Goal: Task Accomplishment & Management: Manage account settings

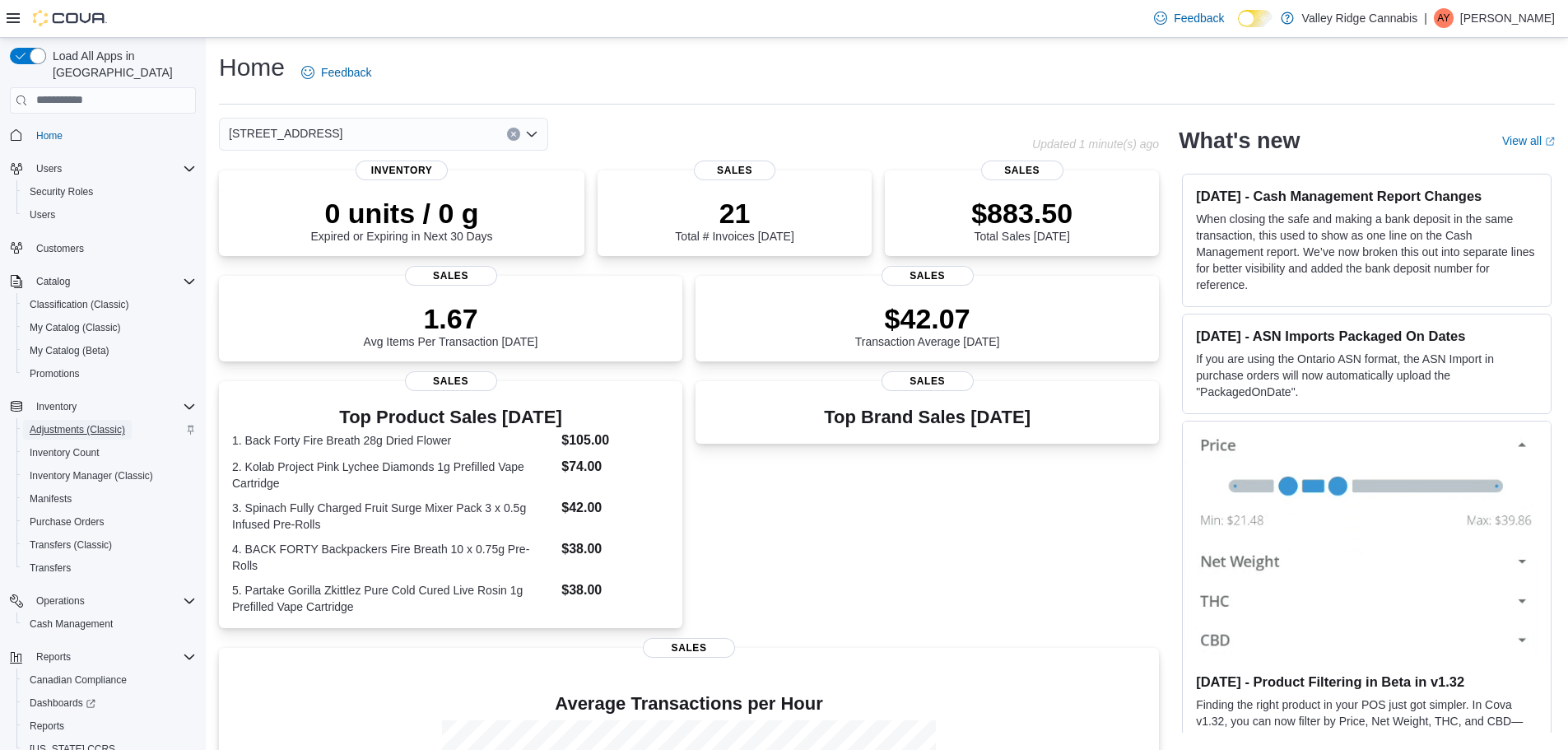
click at [91, 420] on span "Adjustments (Classic)" at bounding box center [77, 430] width 95 height 20
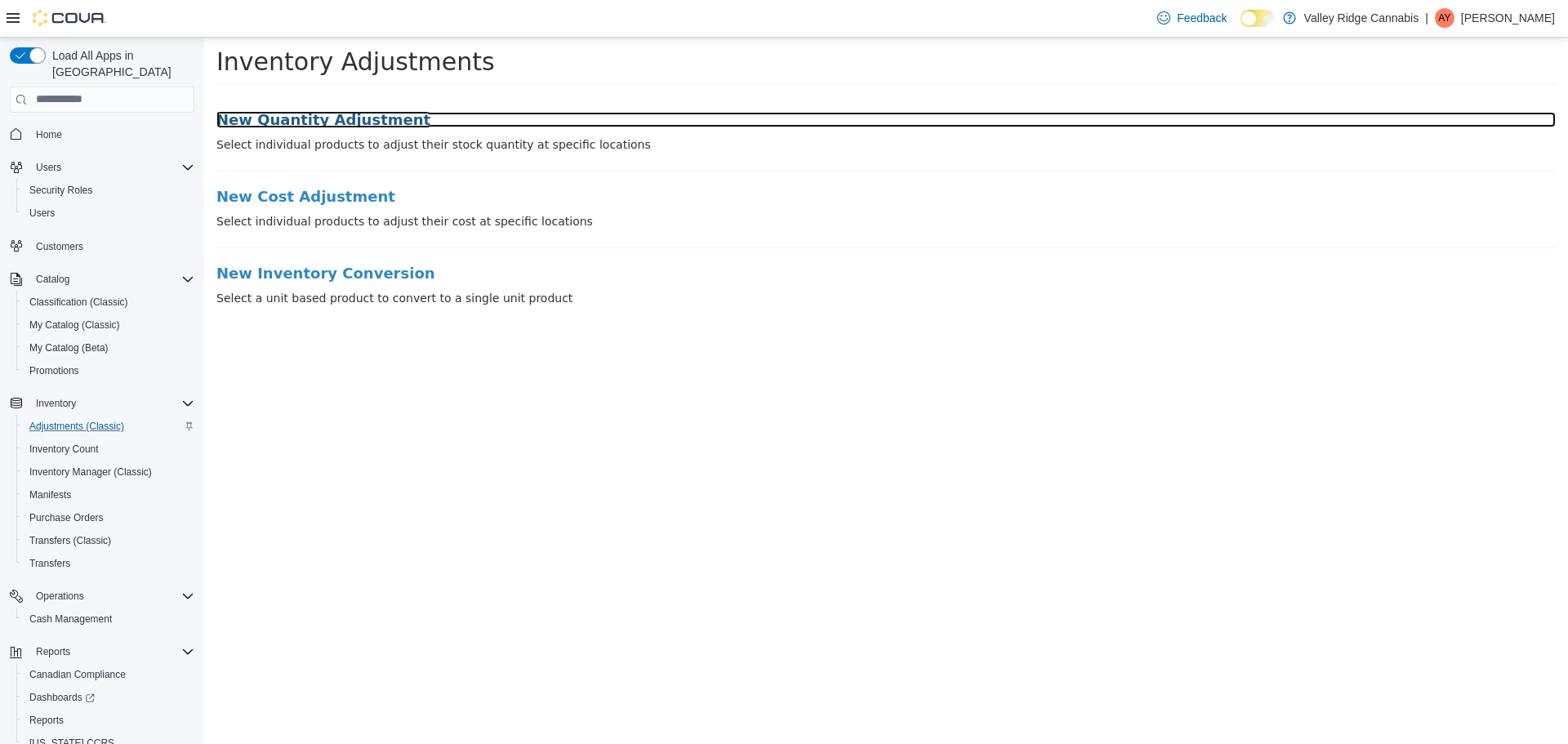
click at [366, 124] on h3 "New Quantity Adjustment" at bounding box center [886, 119] width 1340 height 16
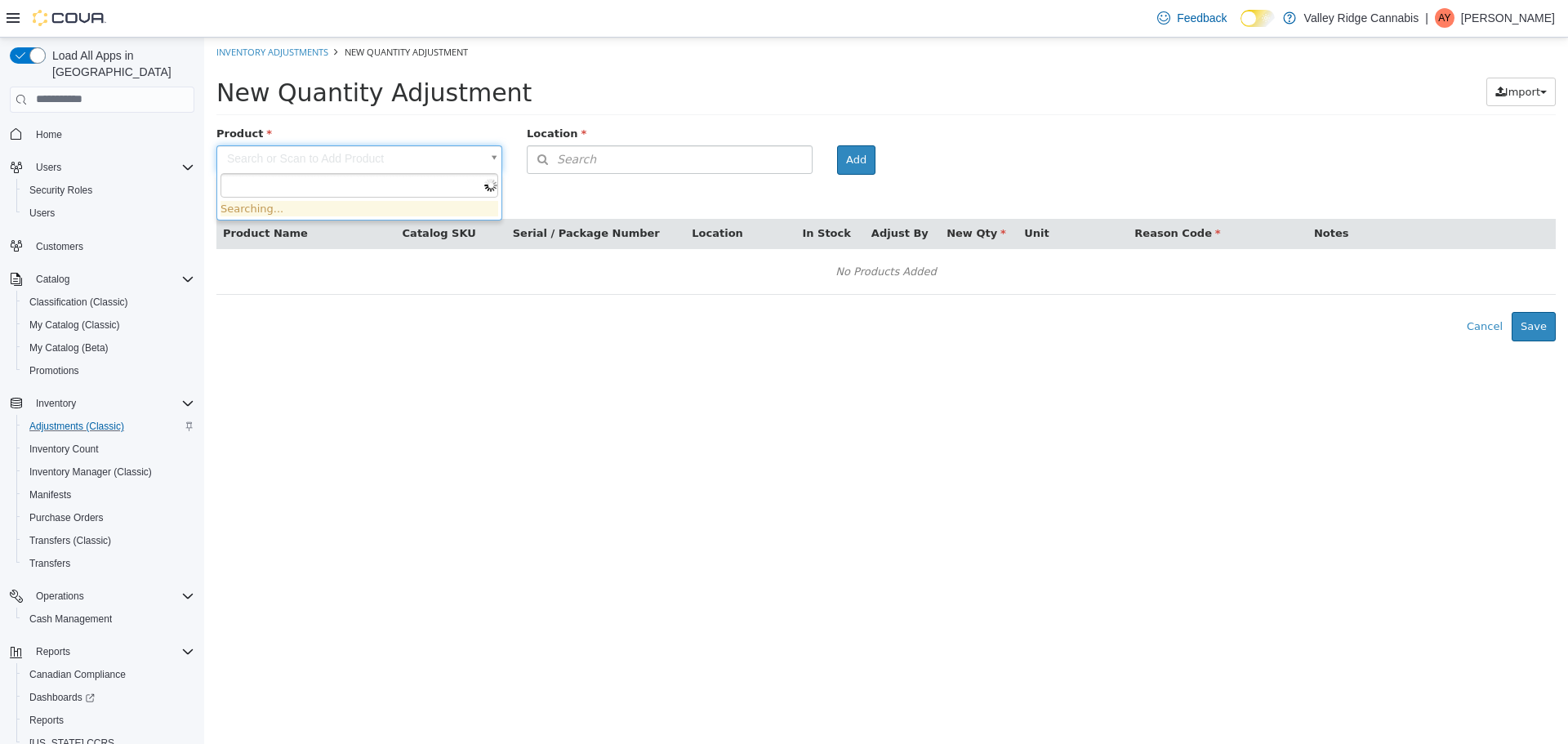
click at [323, 162] on body "× Inventory Adjustments New Quantity Adjustment New Quantity Adjustment Import …" at bounding box center [886, 189] width 1364 height 304
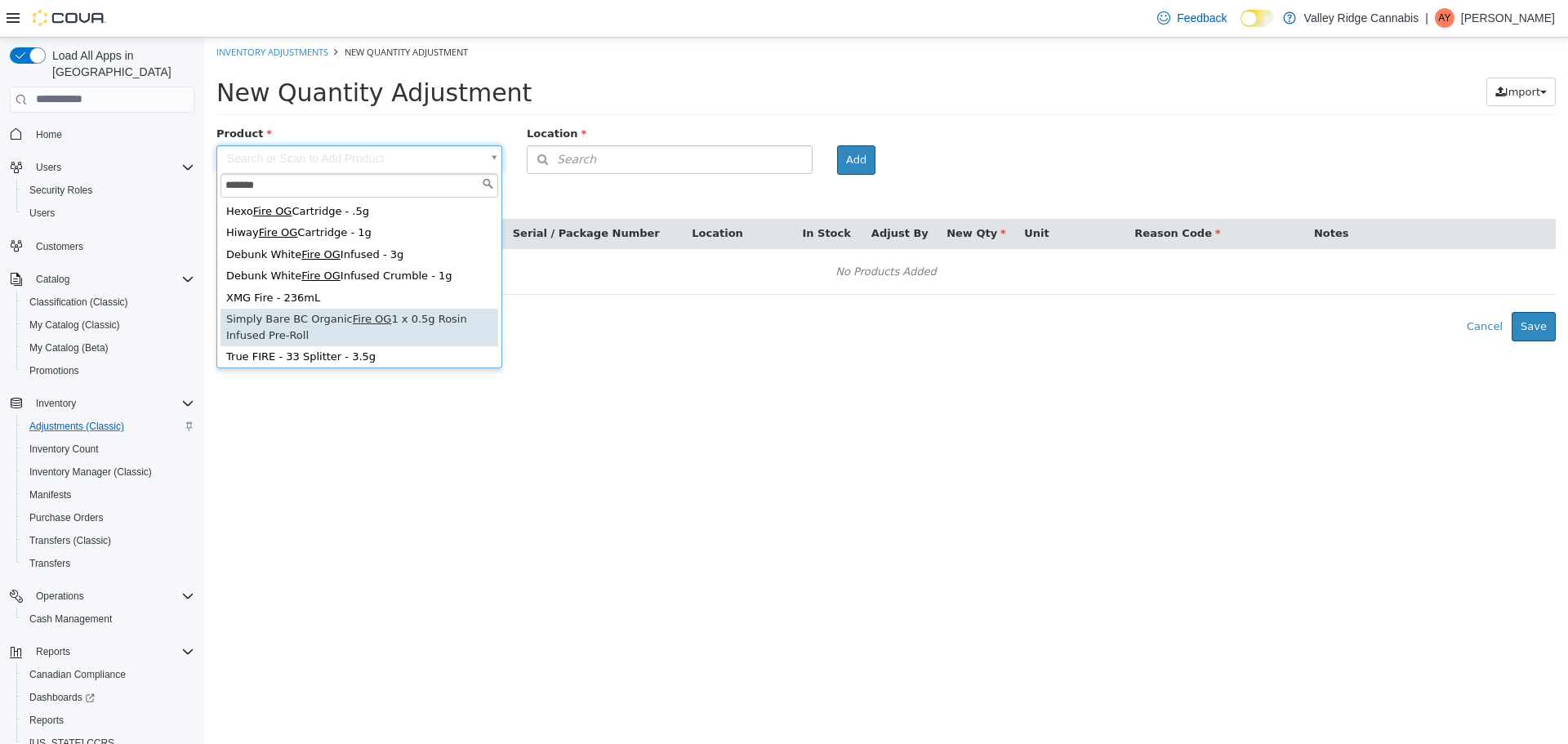
type input "*******"
type input "**********"
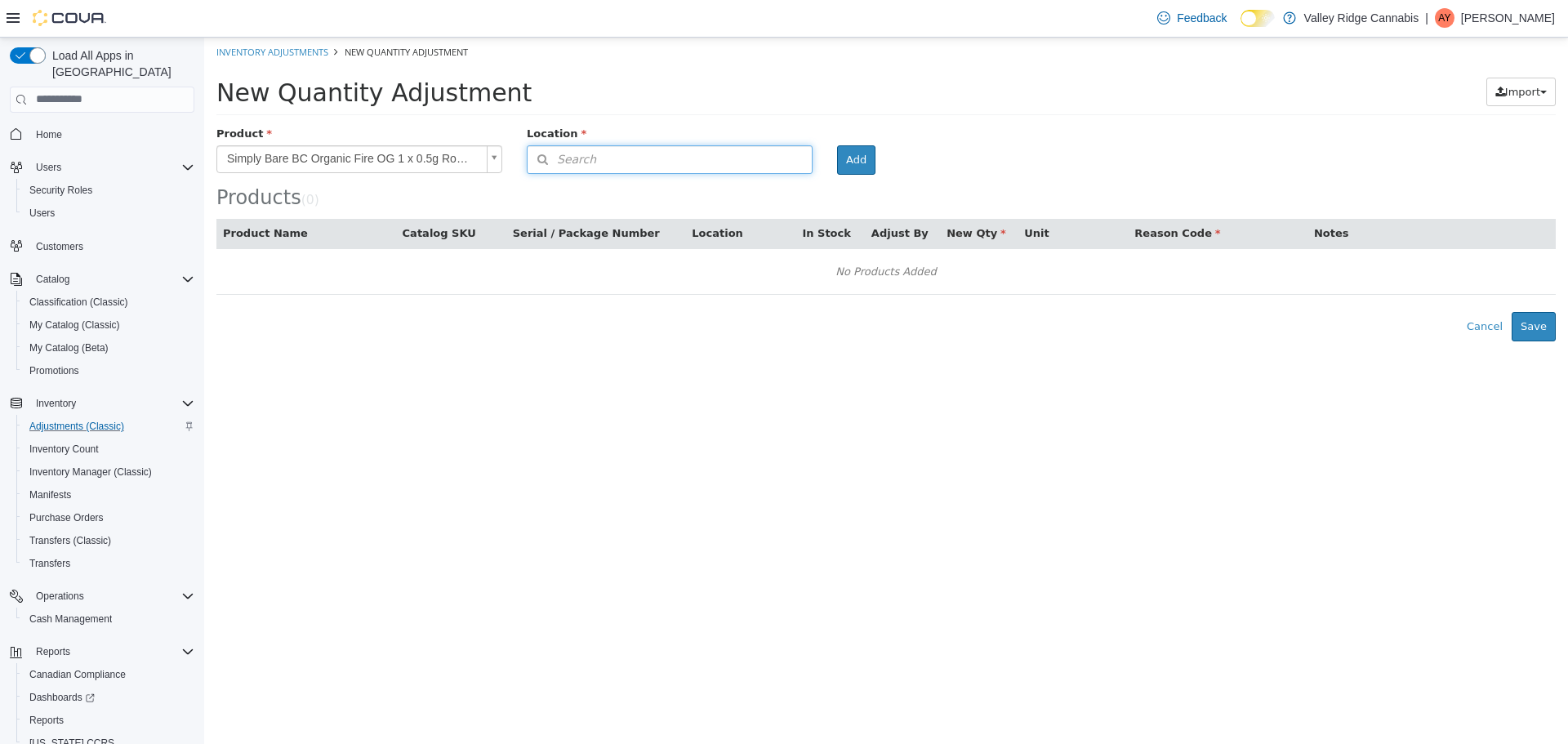
click at [663, 156] on button "Search" at bounding box center [669, 158] width 286 height 28
click at [742, 187] on span "or browse" at bounding box center [771, 188] width 80 height 27
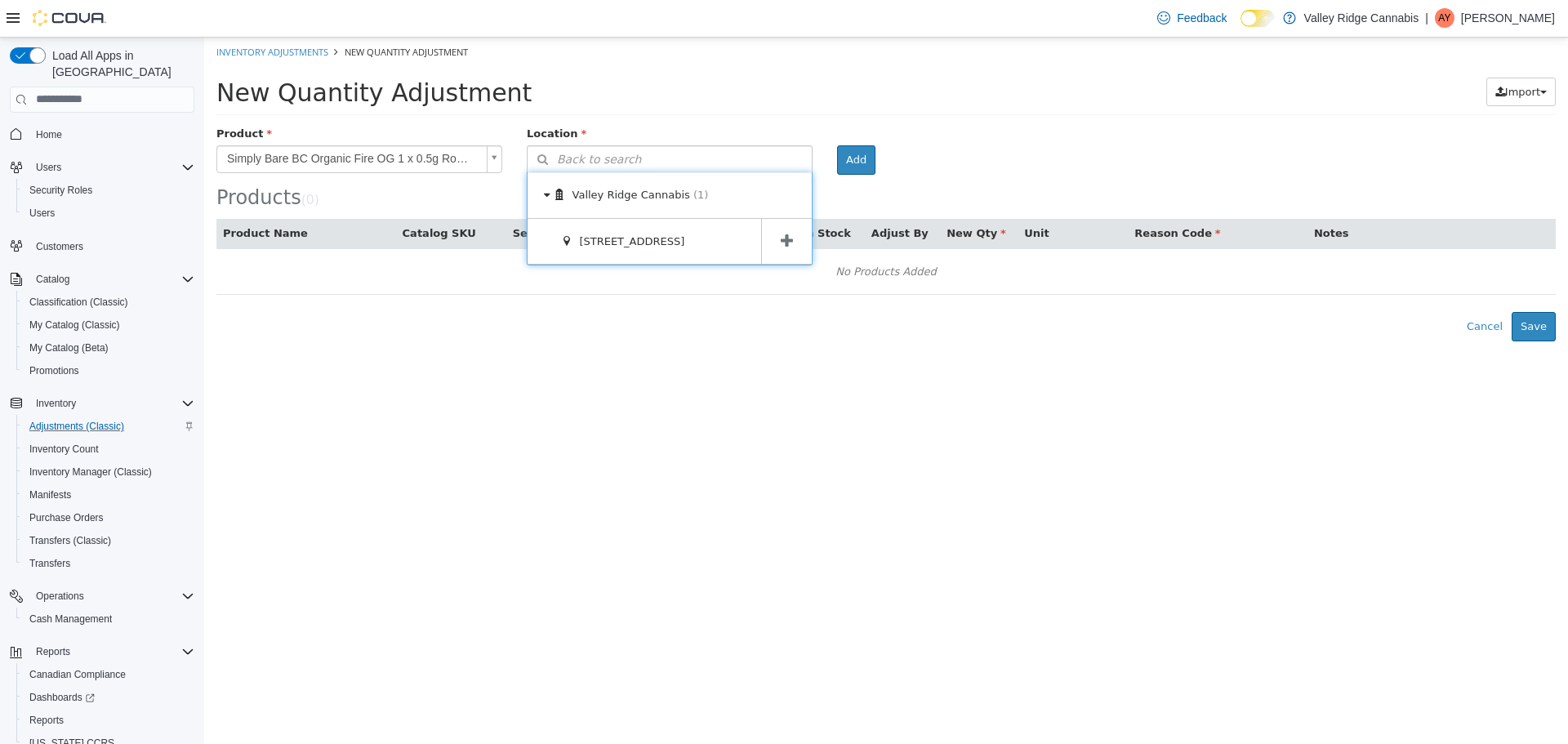
click at [772, 234] on span at bounding box center [786, 240] width 51 height 46
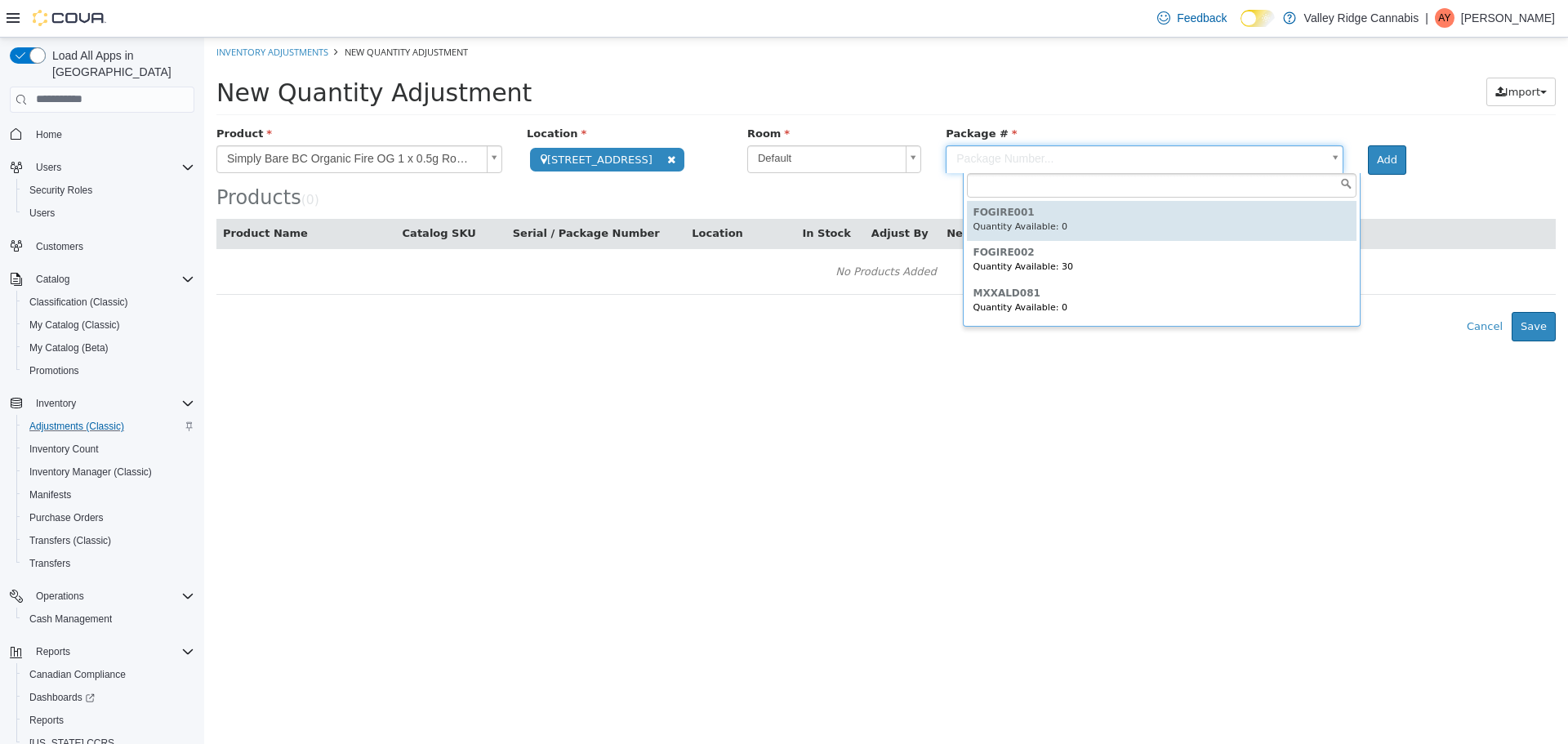
click at [1029, 157] on body "**********" at bounding box center [886, 189] width 1364 height 304
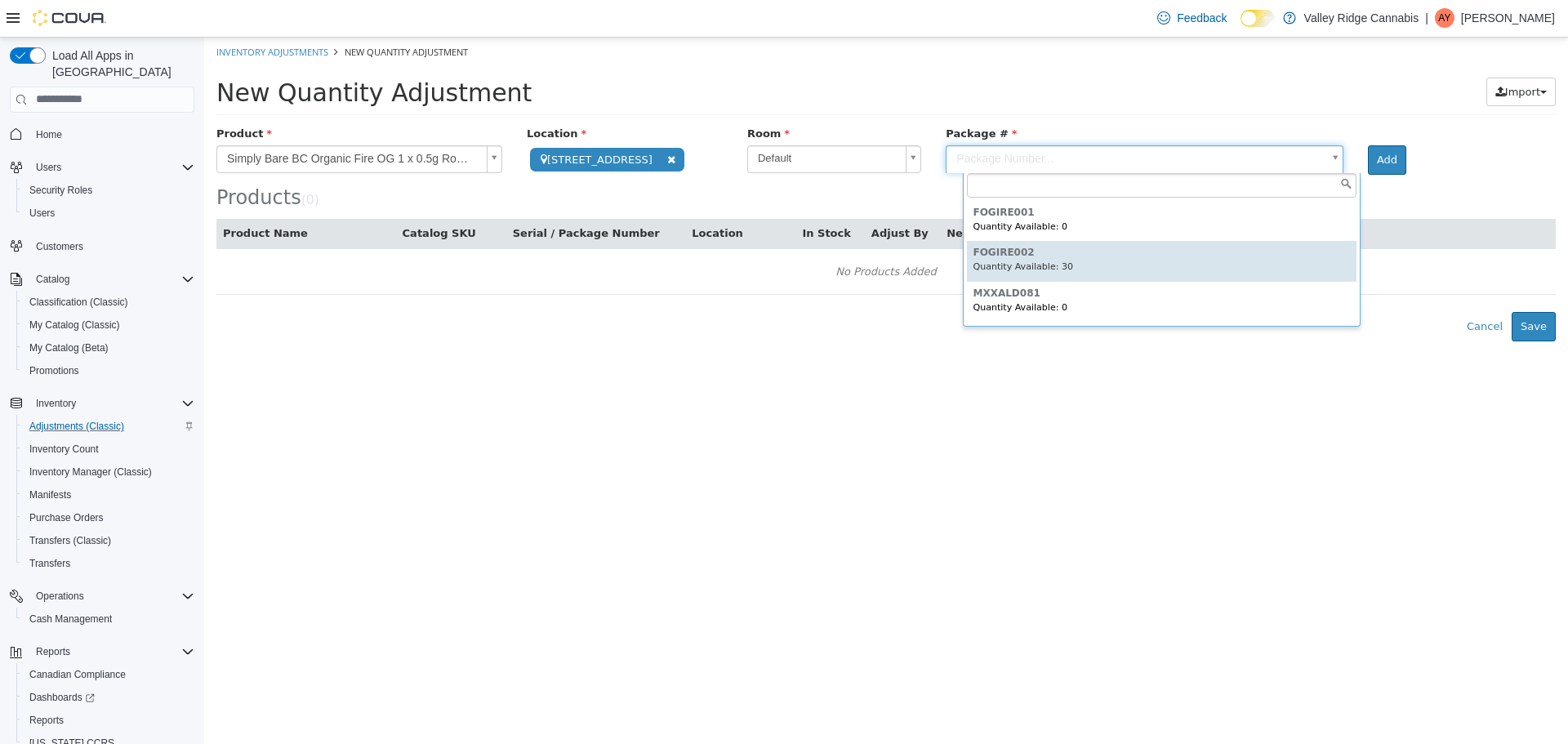
type input "*********"
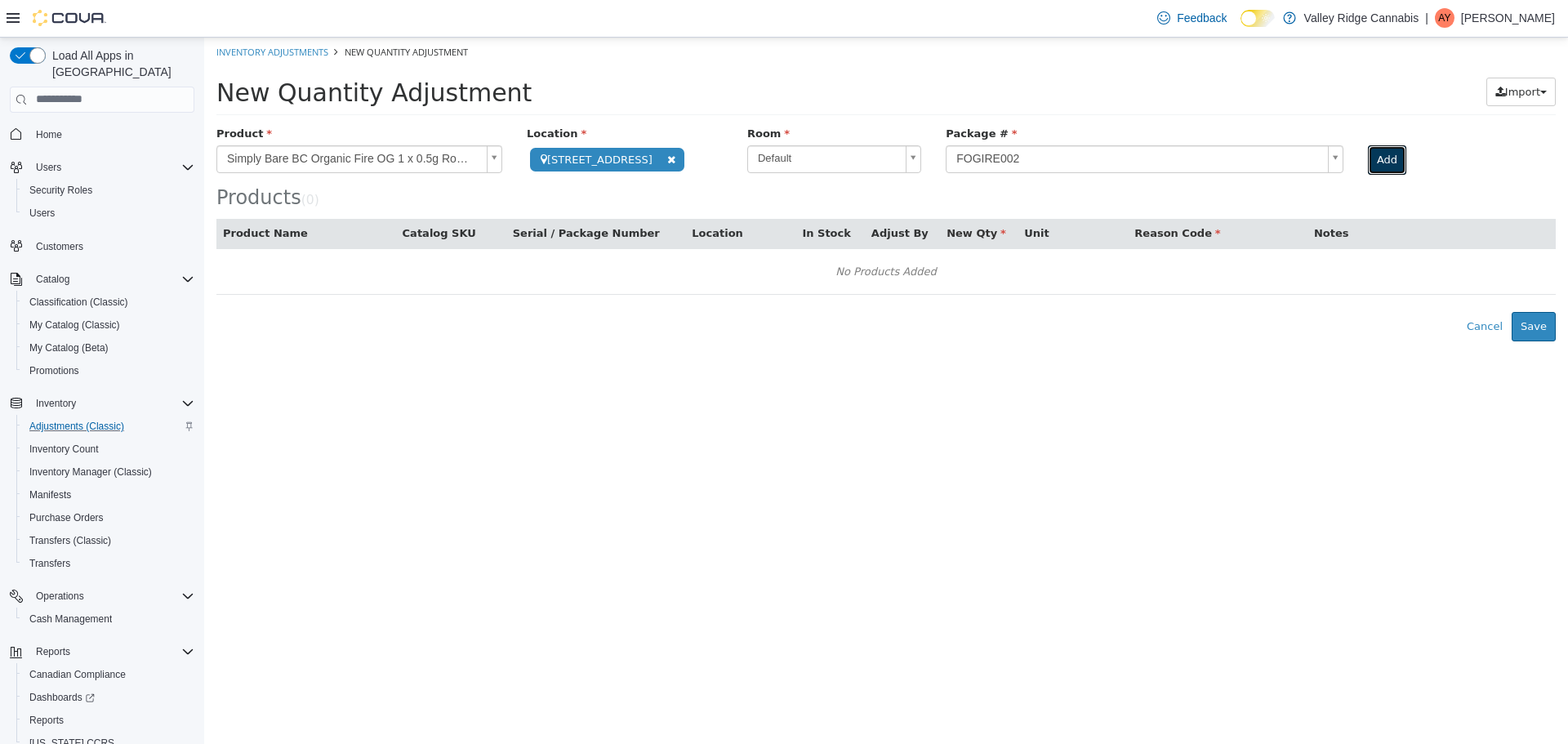
drag, startPoint x: 1388, startPoint y: 162, endPoint x: 1352, endPoint y: 183, distance: 41.7
click at [1389, 162] on button "Add" at bounding box center [1387, 158] width 39 height 29
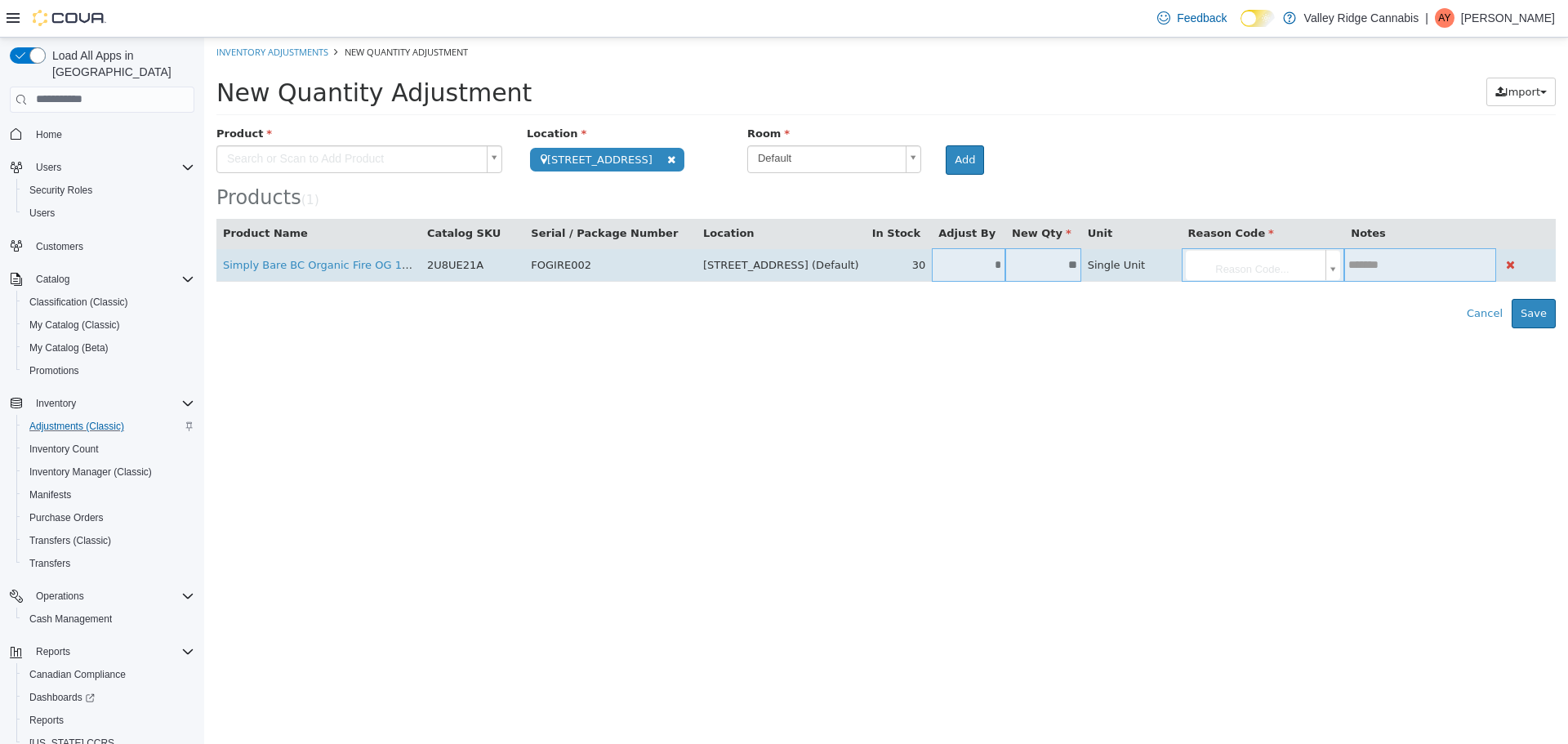
click at [968, 259] on input "*" at bounding box center [968, 264] width 74 height 12
type input "**"
click at [1397, 251] on td at bounding box center [1420, 264] width 151 height 34
drag, startPoint x: 1322, startPoint y: 256, endPoint x: 1320, endPoint y: 291, distance: 35.1
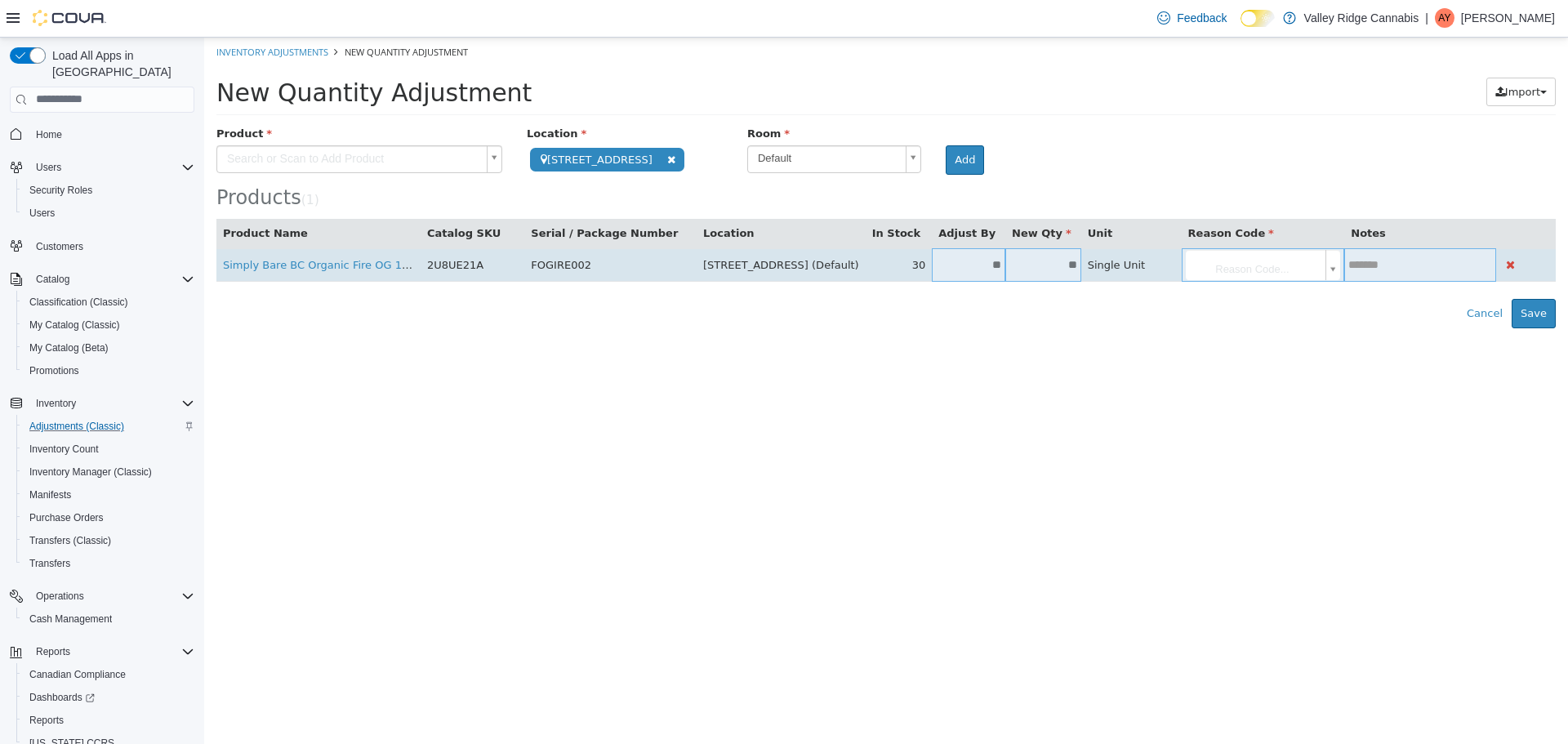
click at [1322, 256] on body "**********" at bounding box center [886, 182] width 1364 height 290
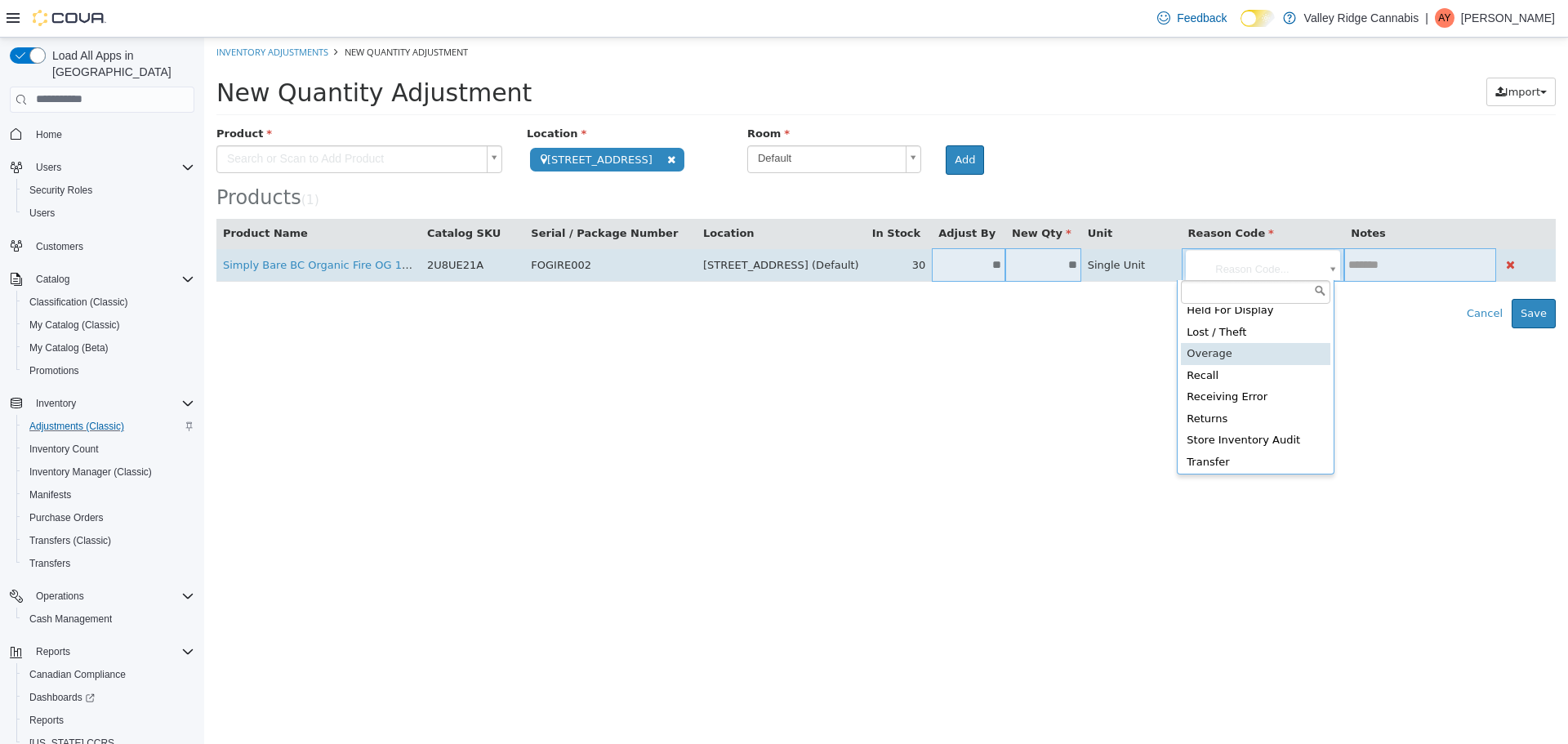
scroll to position [75, 0]
type input "**********"
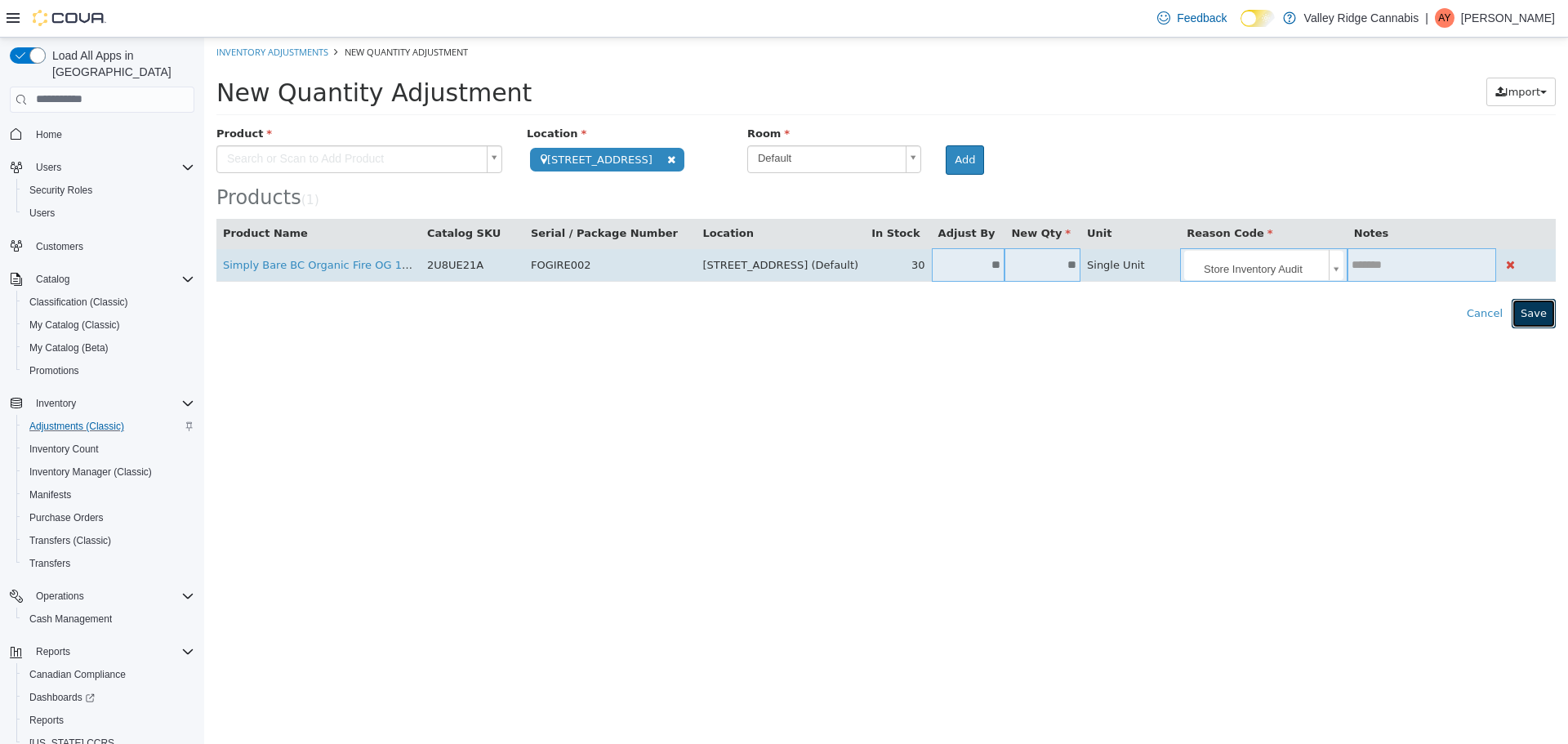
click at [1544, 306] on button "Save" at bounding box center [1533, 312] width 44 height 29
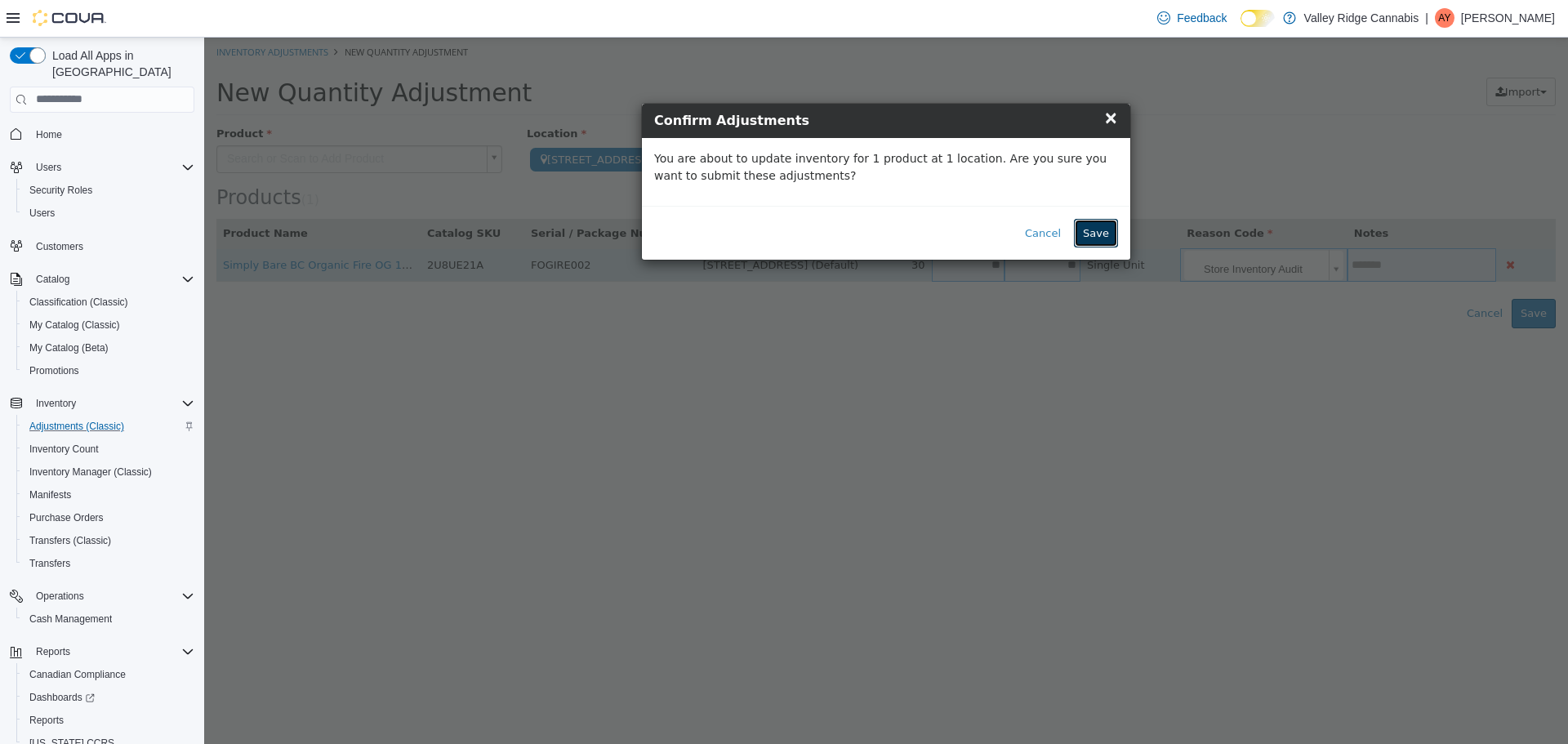
click at [1101, 236] on button "Save" at bounding box center [1096, 232] width 44 height 29
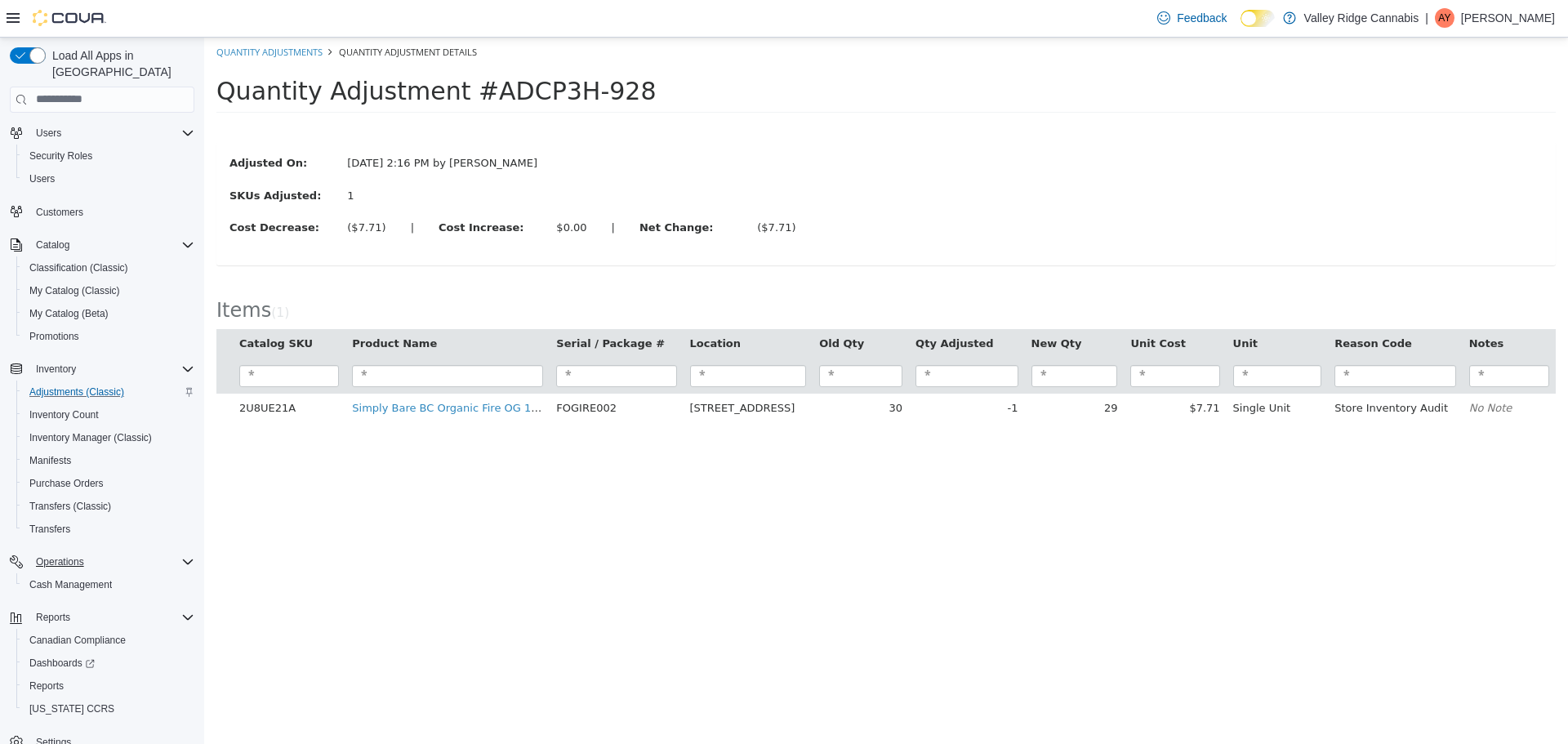
scroll to position [53, 0]
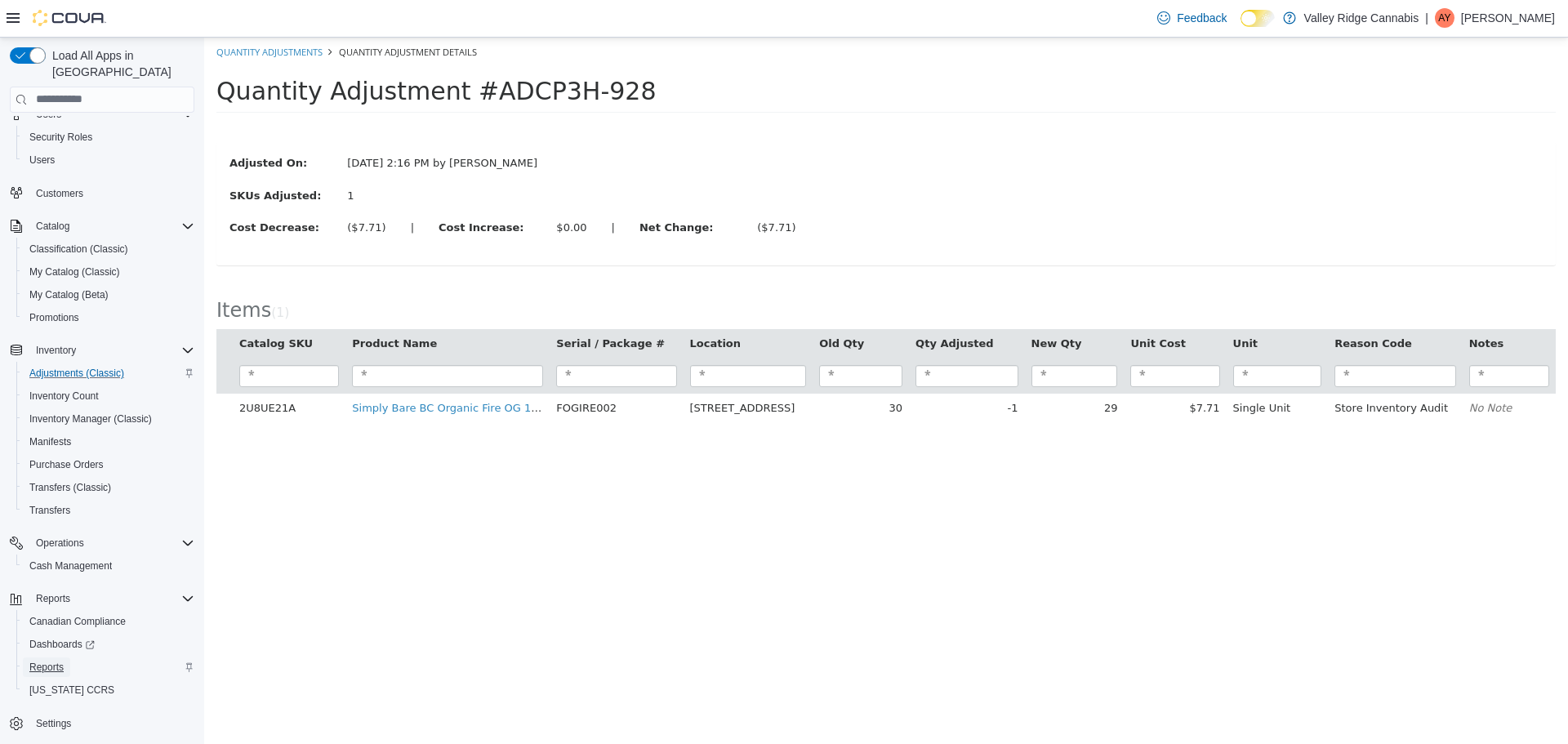
click at [61, 661] on span "Reports" at bounding box center [46, 668] width 34 height 13
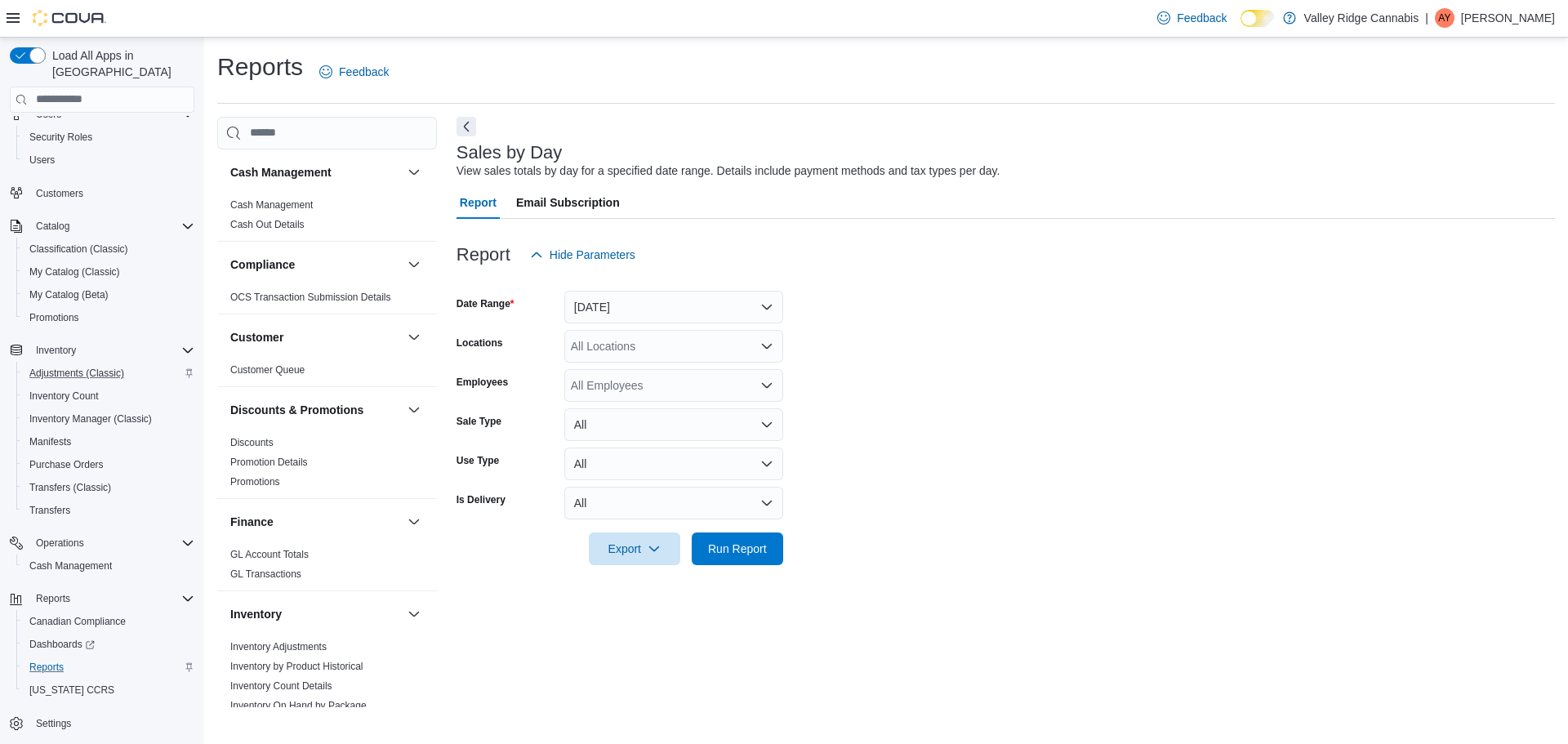
click at [15, 20] on icon at bounding box center [13, 18] width 13 height 13
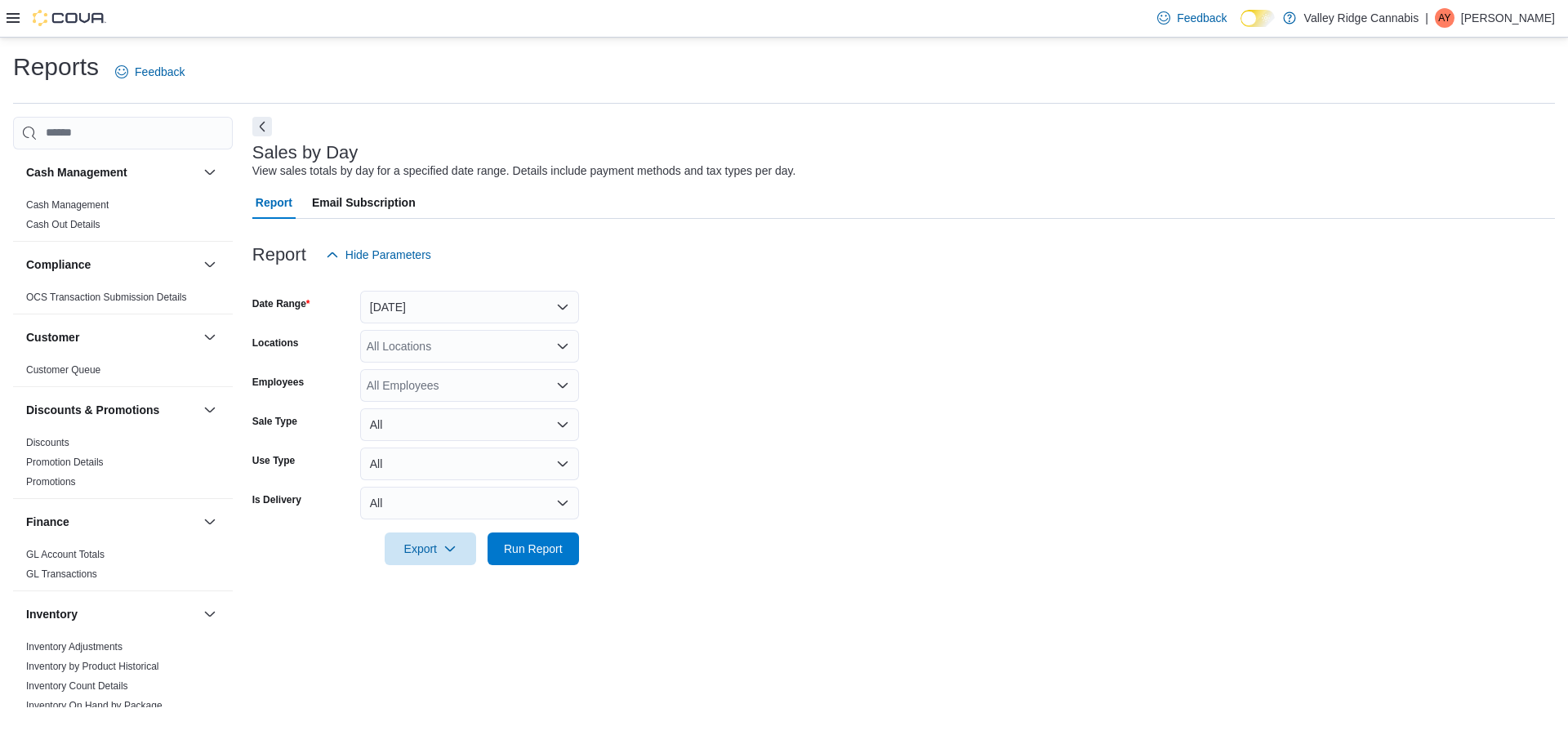
click at [15, 20] on icon at bounding box center [13, 18] width 13 height 13
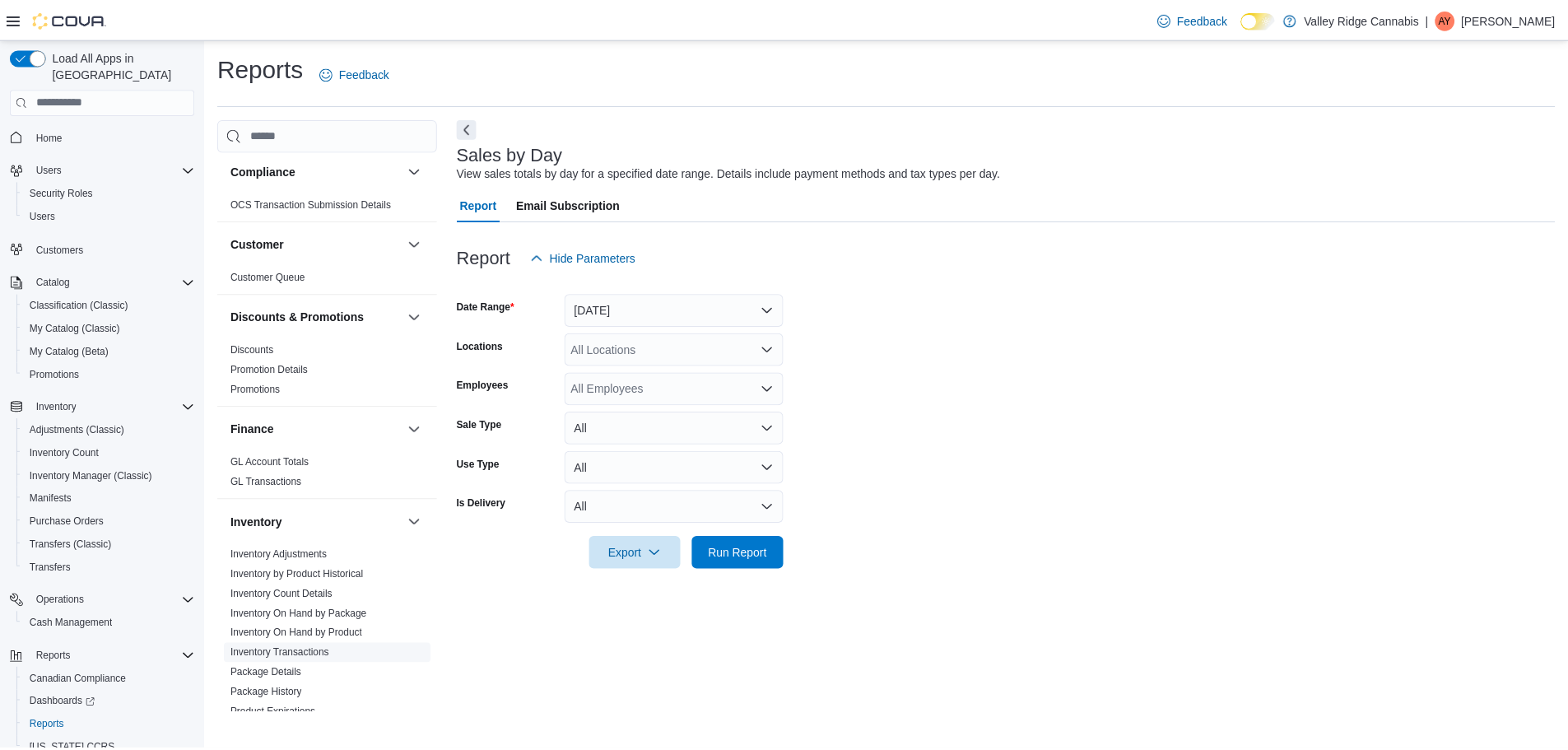
scroll to position [247, 0]
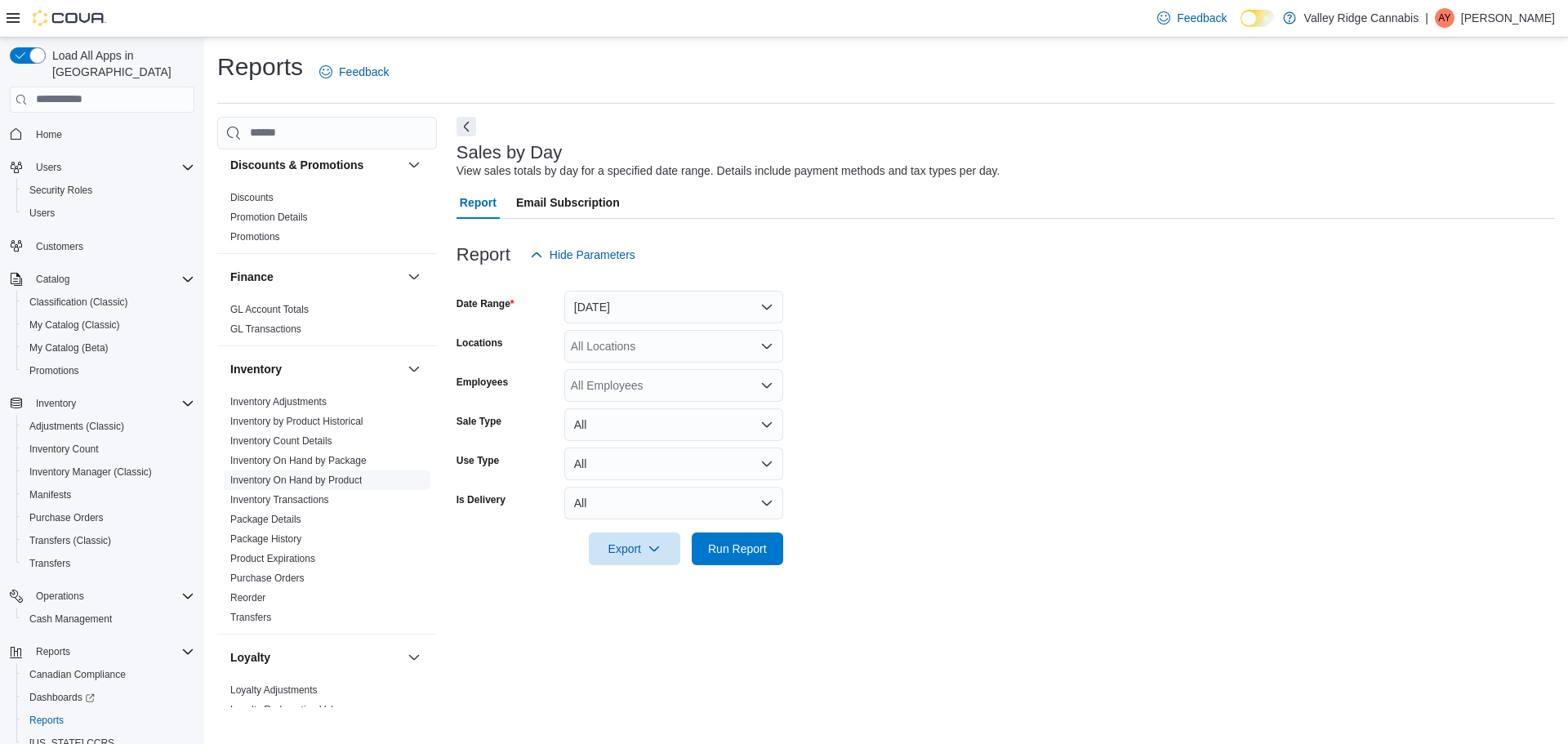
click at [305, 479] on link "Inventory On Hand by Product" at bounding box center [295, 480] width 131 height 11
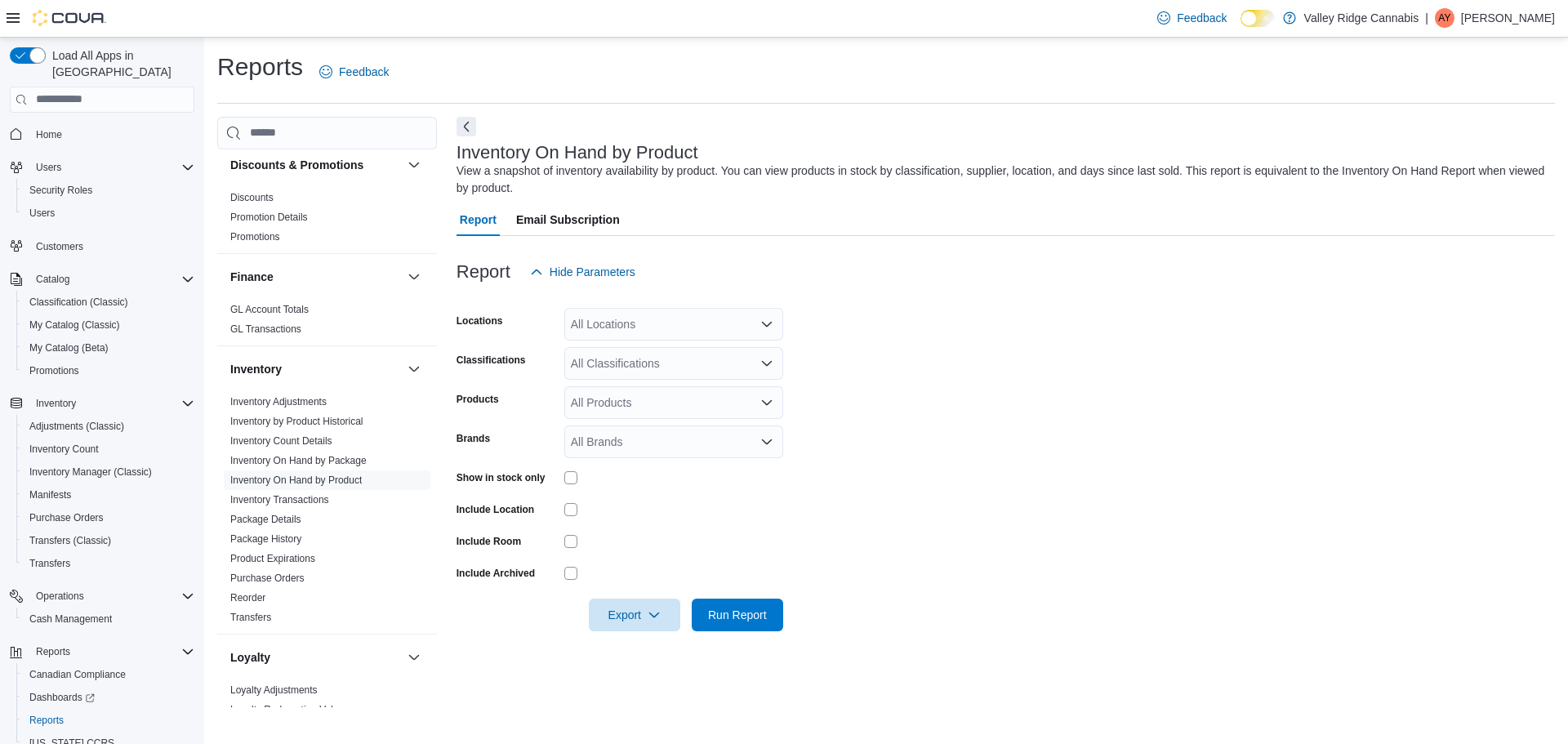
click at [629, 317] on div "All Locations" at bounding box center [674, 324] width 219 height 33
click at [698, 378] on span "11245 Valley Ridge Dr. NW" at bounding box center [656, 375] width 113 height 16
drag, startPoint x: 728, startPoint y: 608, endPoint x: 721, endPoint y: 592, distance: 17.5
click at [727, 608] on span "Run Report" at bounding box center [737, 615] width 58 height 16
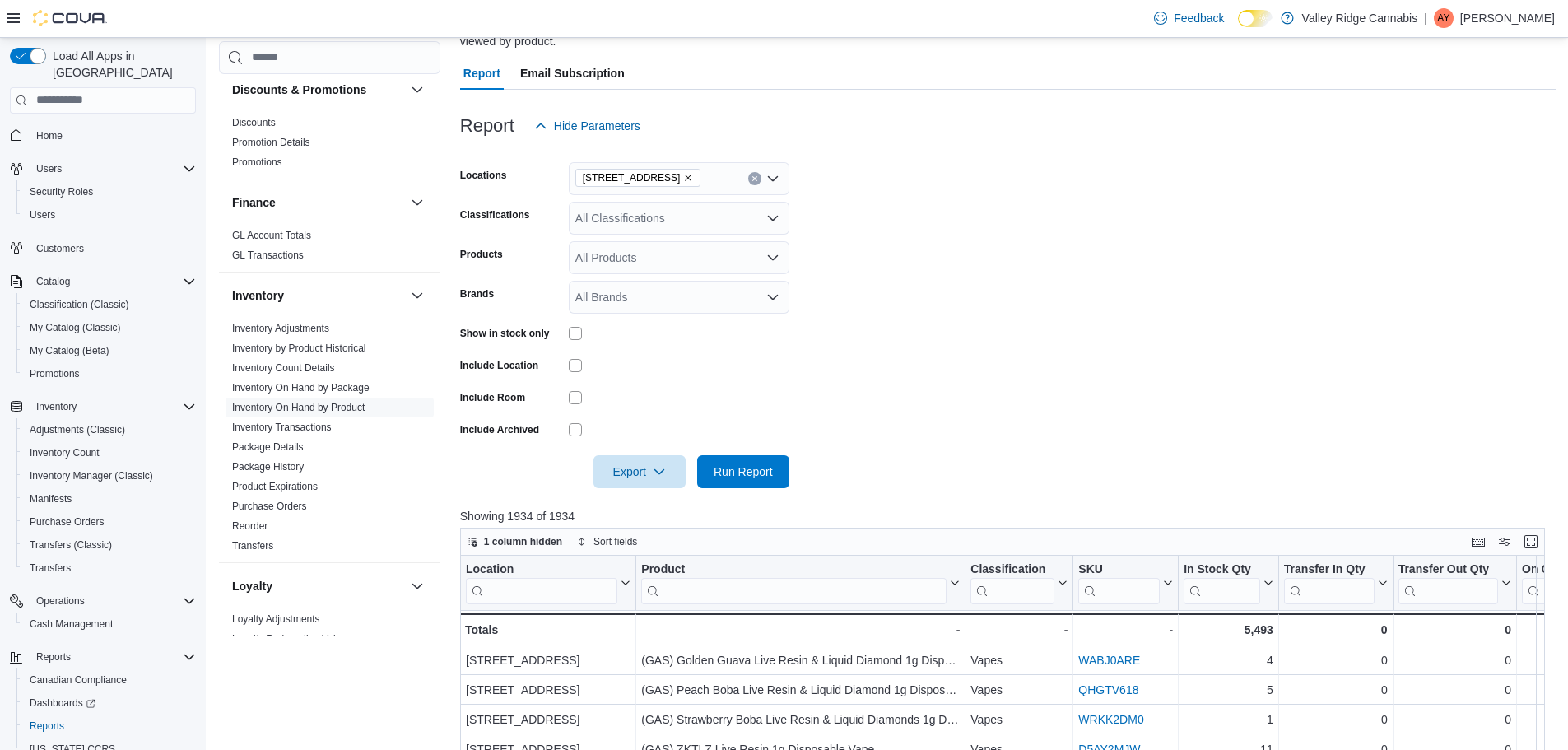
scroll to position [164, 0]
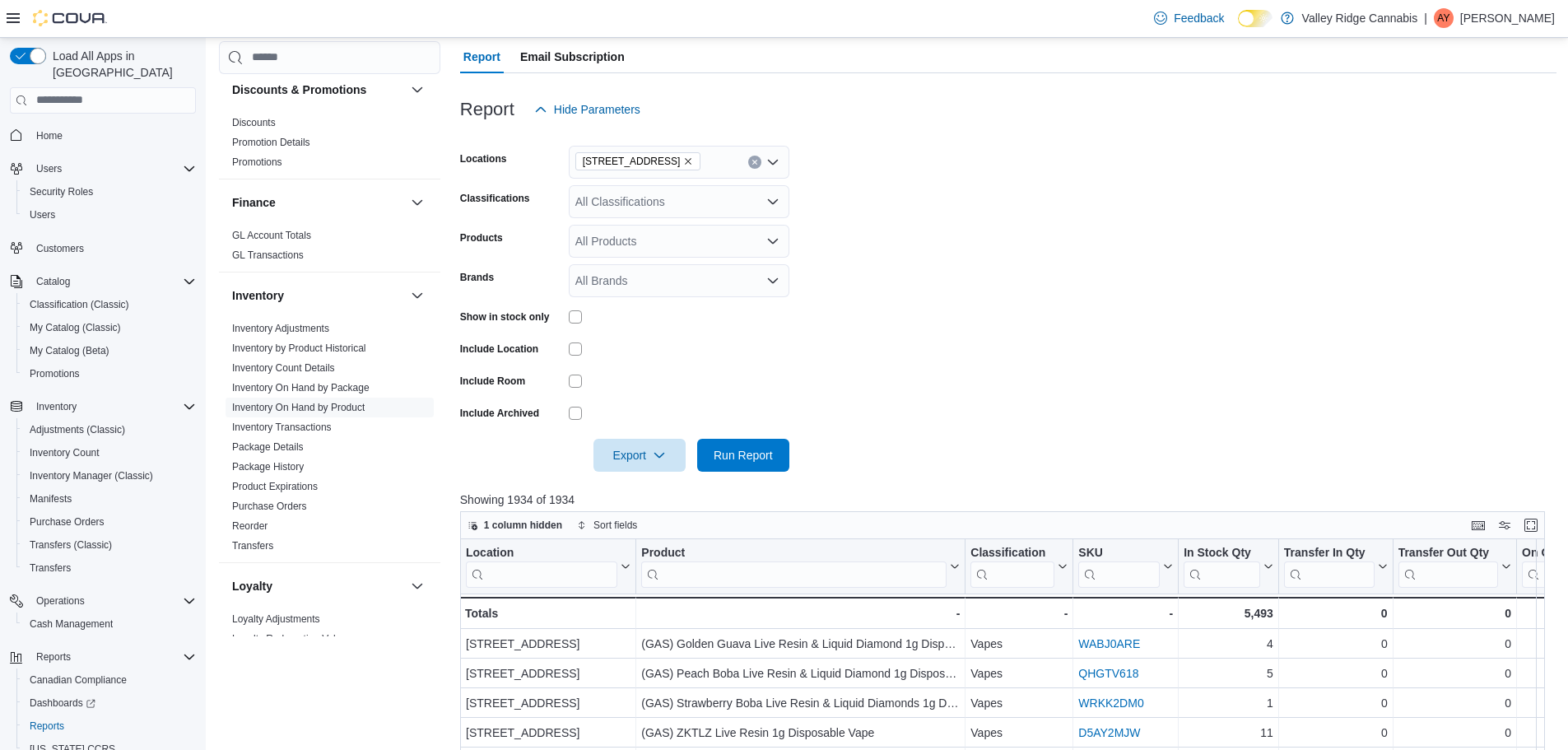
click at [791, 452] on form "Locations 11245 Valley Ridge Dr. NW Classifications All Classifications Product…" at bounding box center [1008, 299] width 1097 height 346
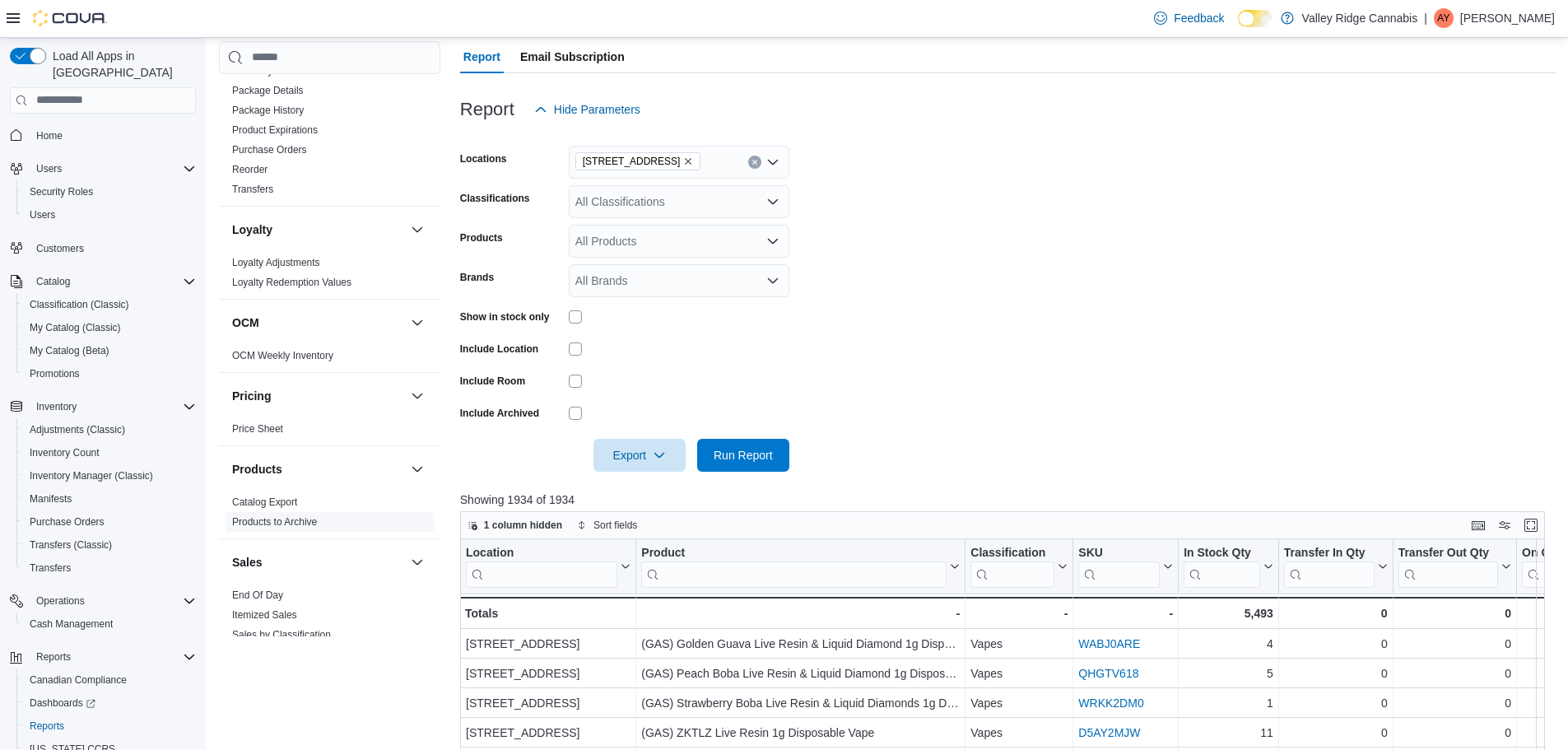
scroll to position [823, 0]
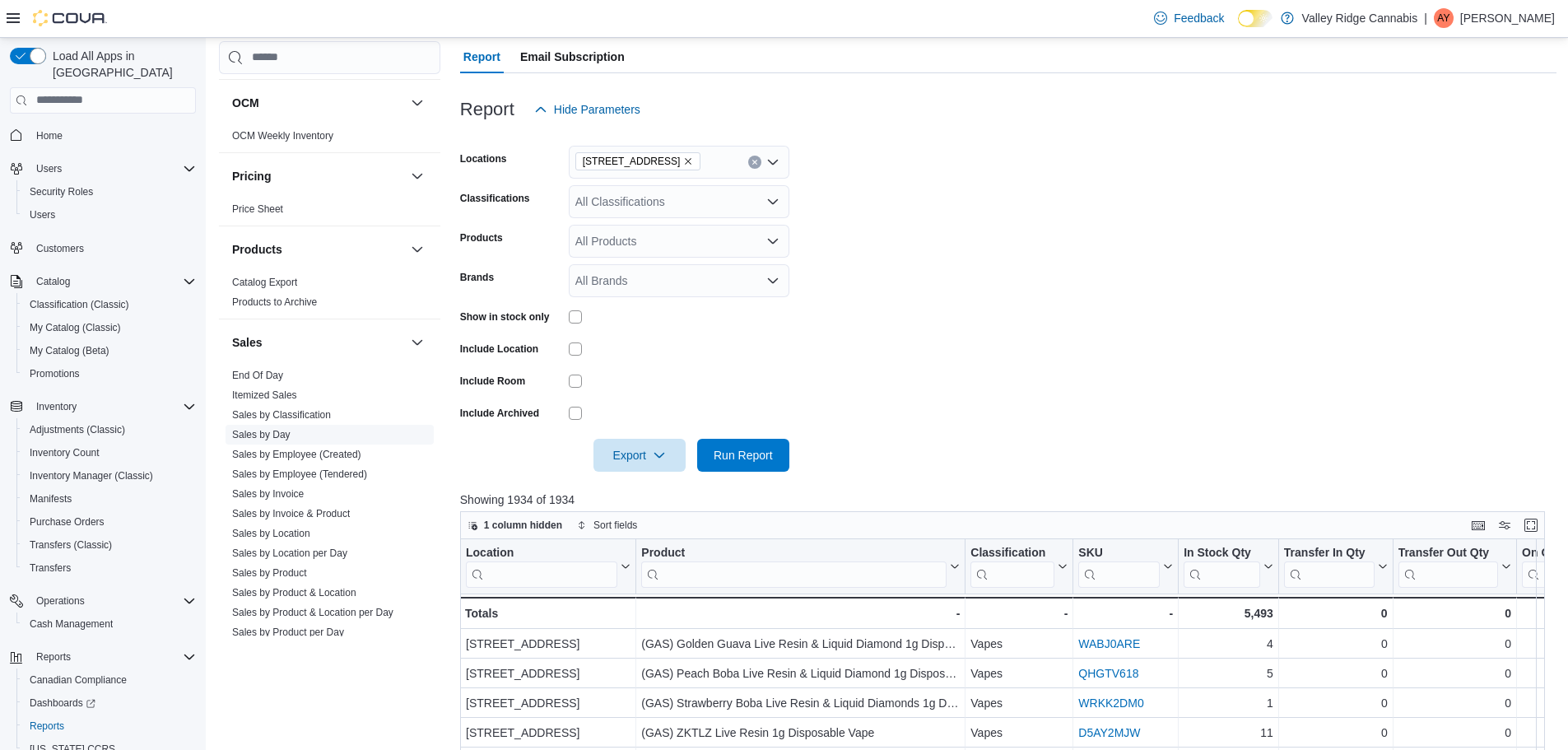
click at [272, 433] on link "Sales by Day" at bounding box center [261, 434] width 59 height 11
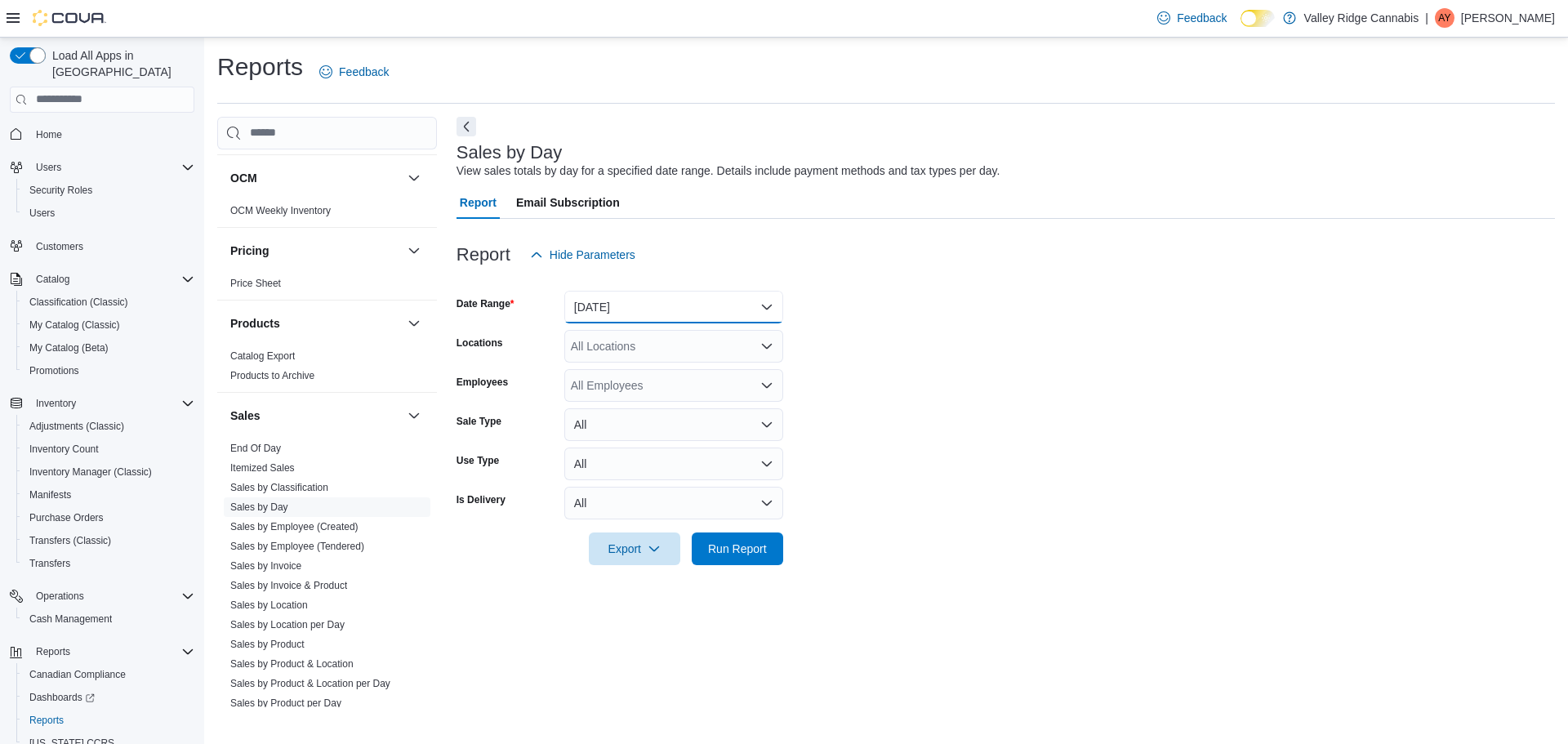
click at [661, 314] on button "Yesterday" at bounding box center [674, 306] width 219 height 33
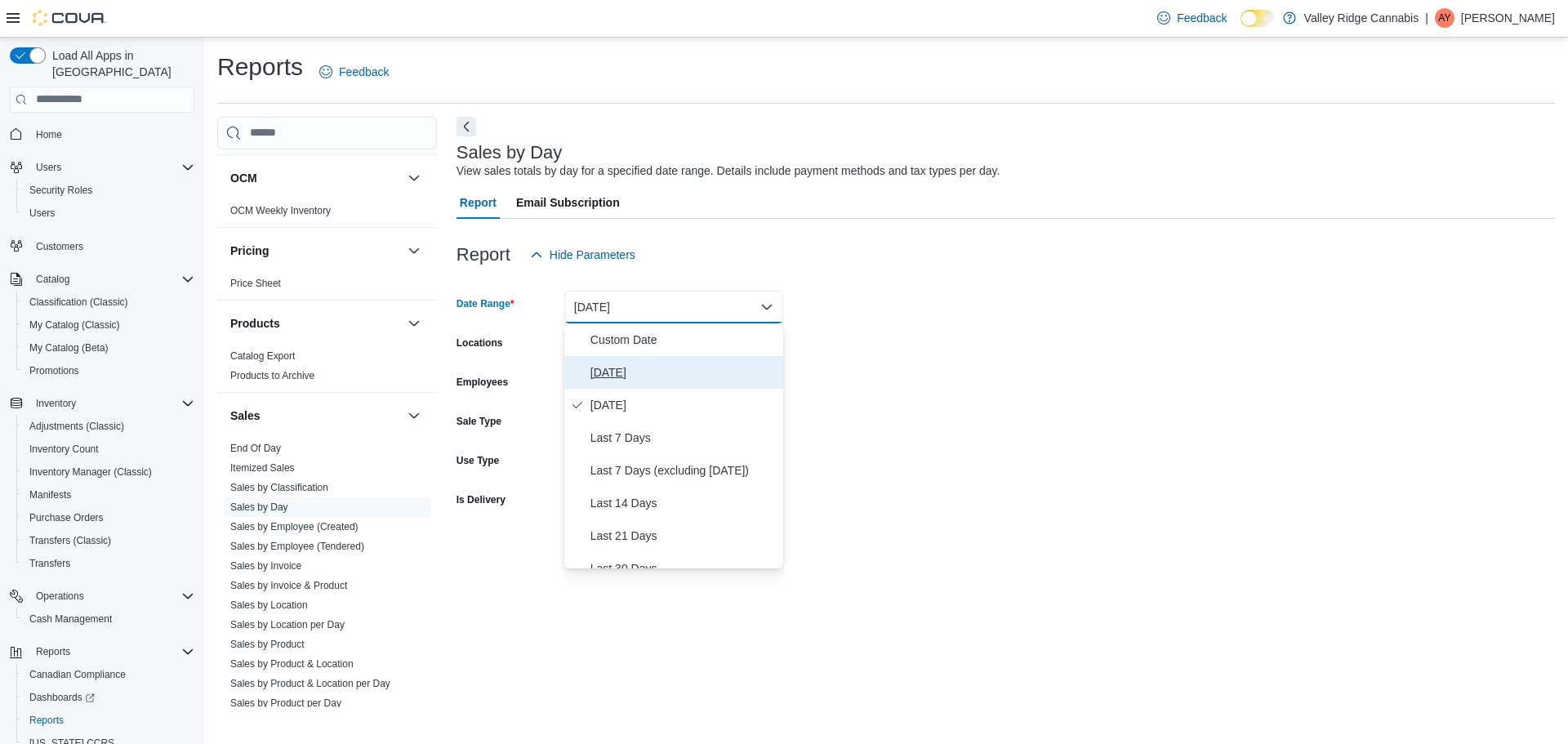
click at [614, 386] on button "Today" at bounding box center [674, 372] width 219 height 33
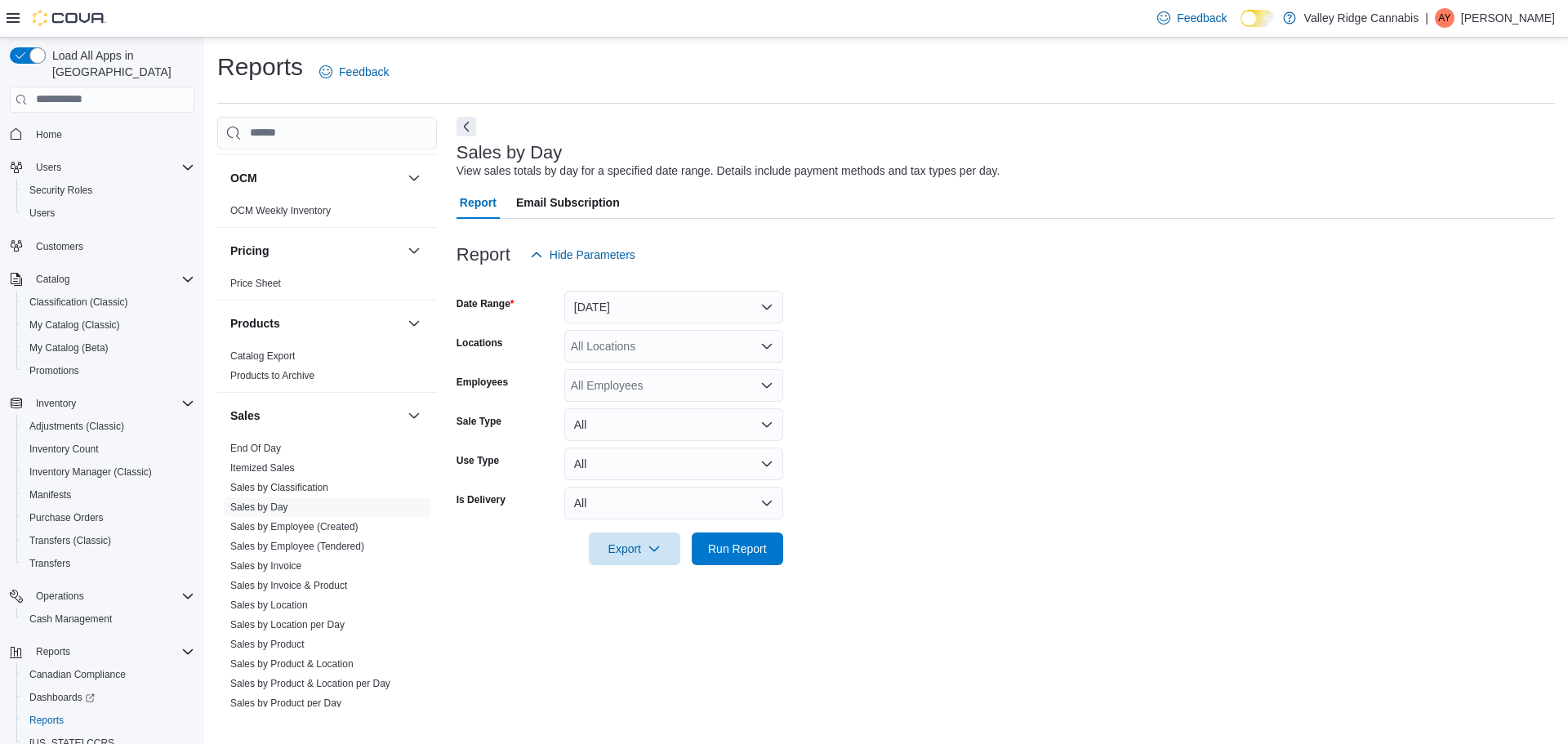
click at [723, 569] on div at bounding box center [1005, 574] width 1098 height 20
click at [730, 549] on span "Run Report" at bounding box center [737, 548] width 58 height 16
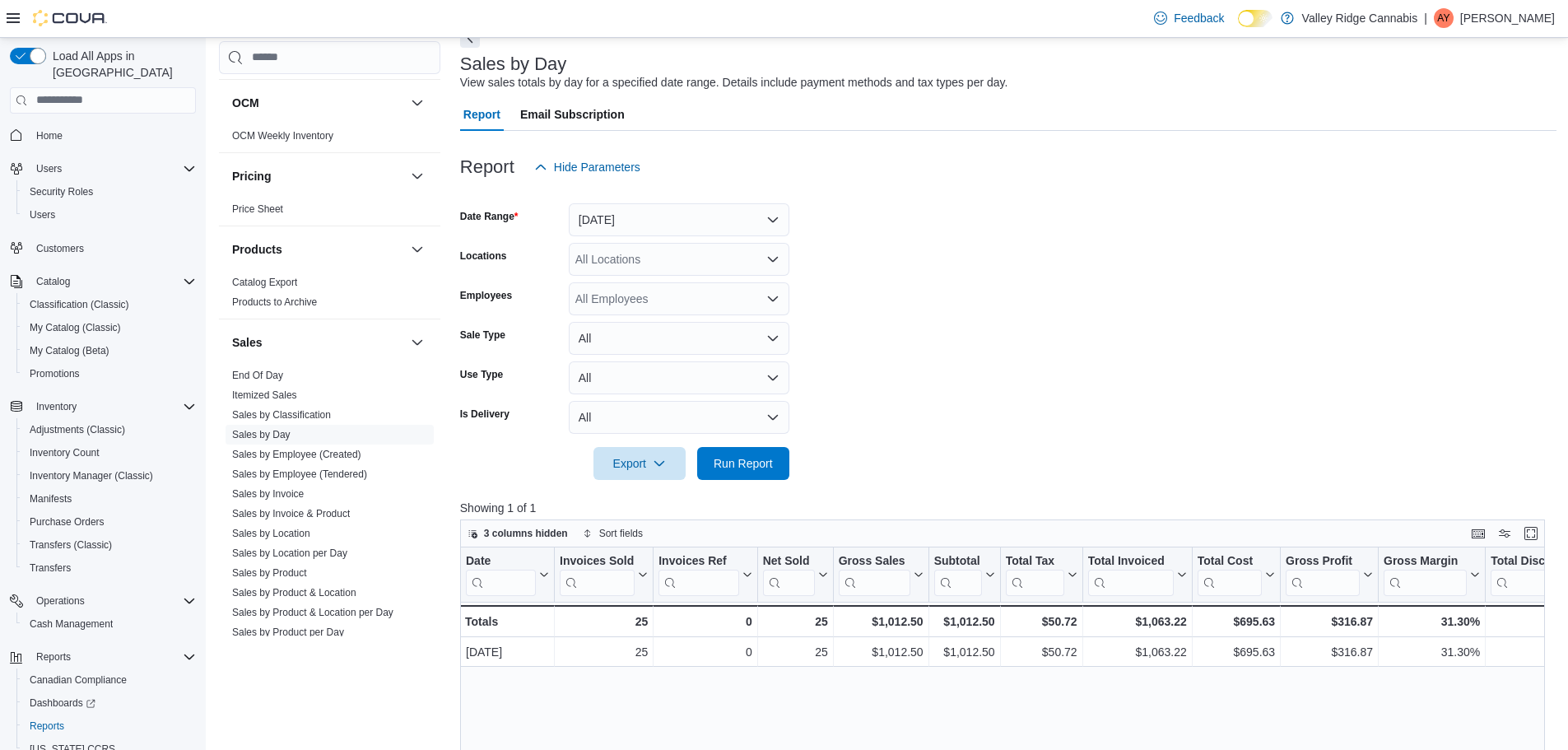
scroll to position [60, 0]
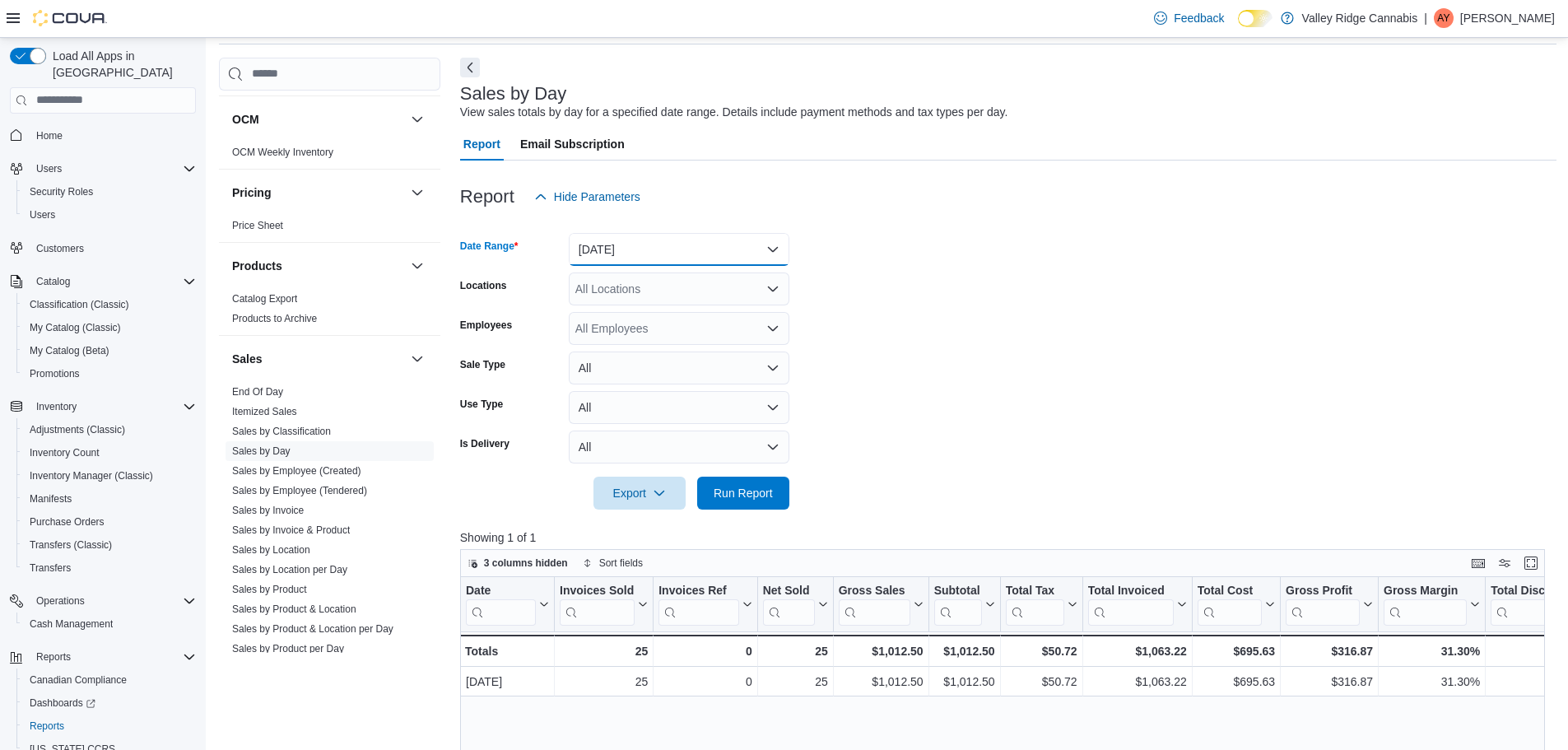
click at [717, 250] on button "Today" at bounding box center [679, 249] width 220 height 33
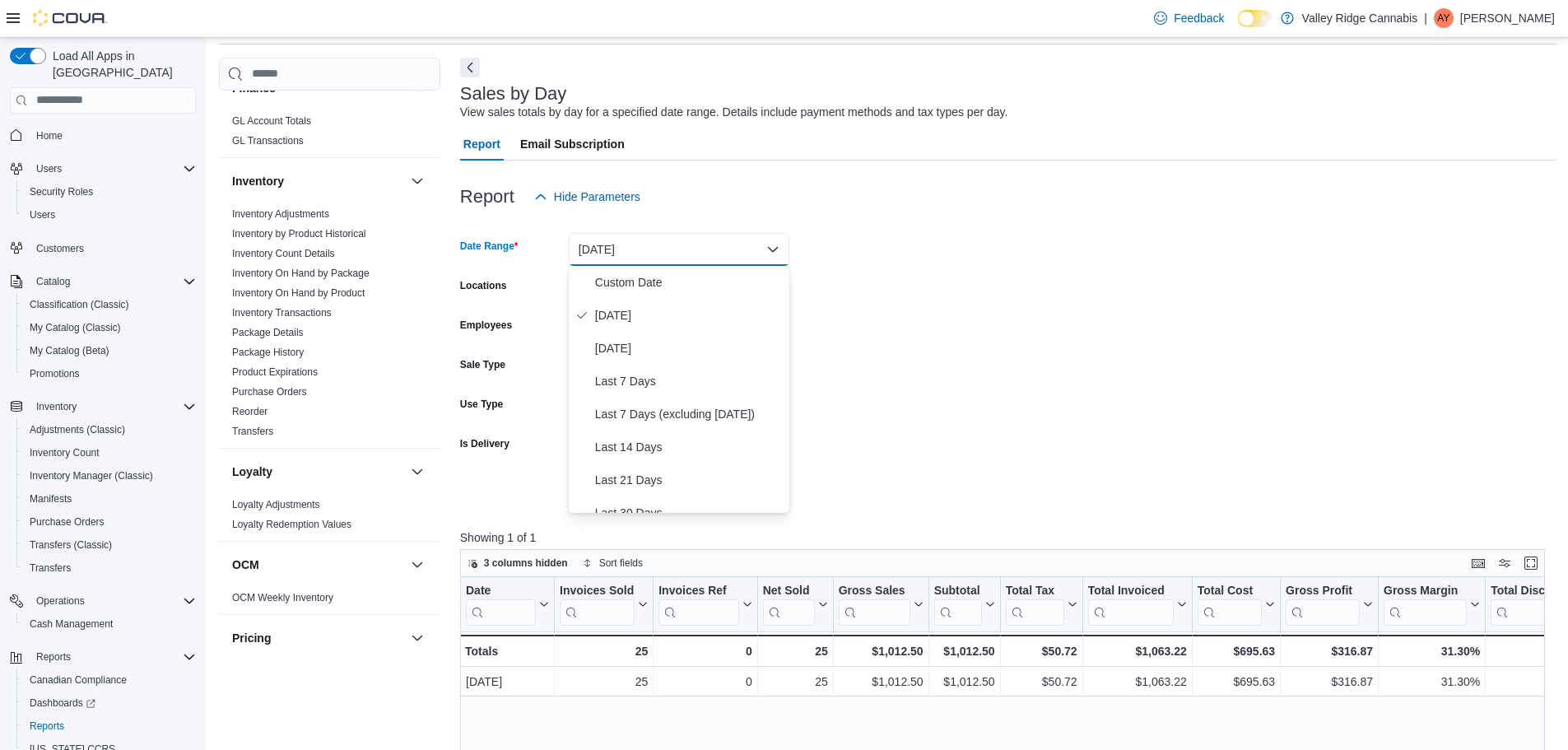
scroll to position [370, 0]
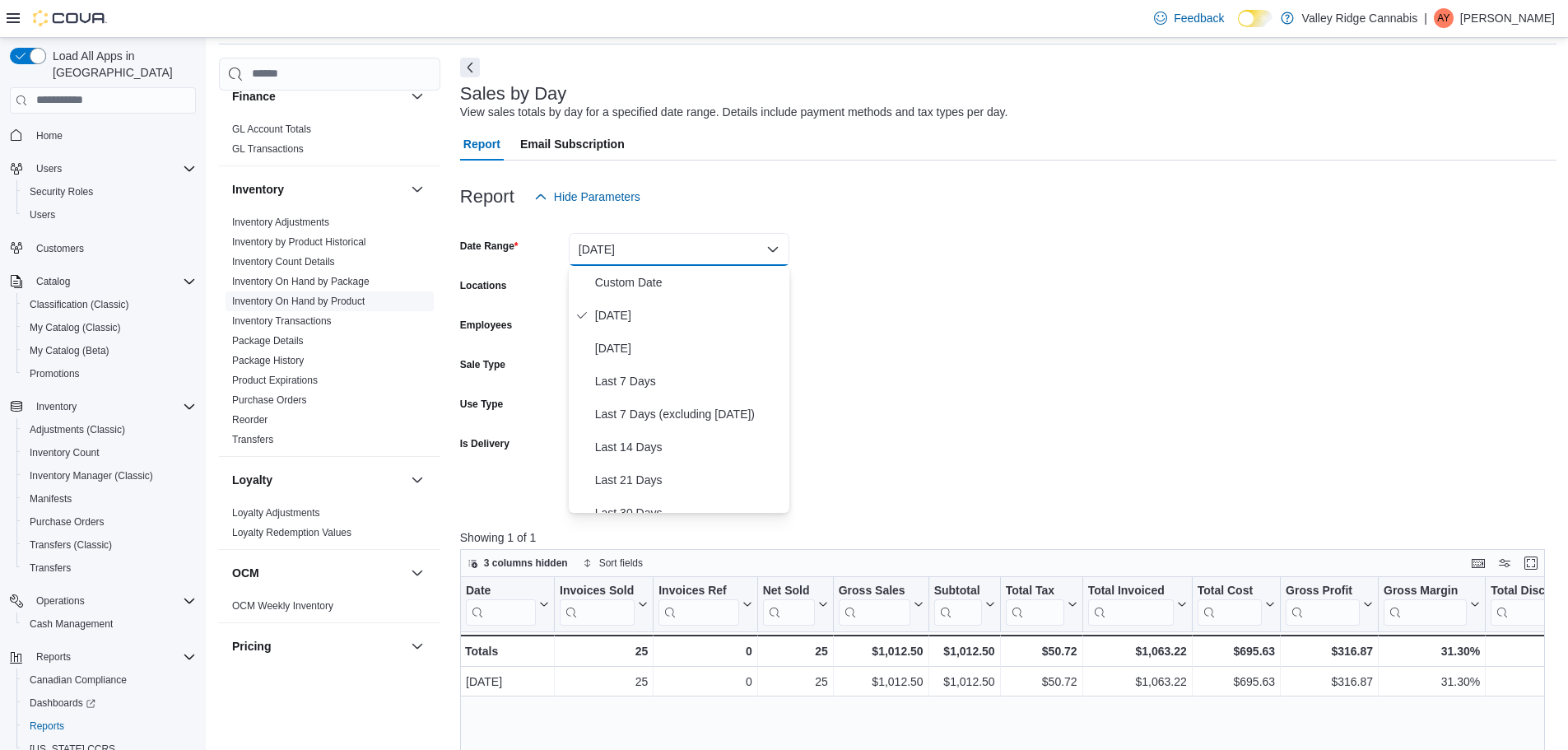
click at [323, 295] on span "Inventory On Hand by Product" at bounding box center [297, 301] width 132 height 13
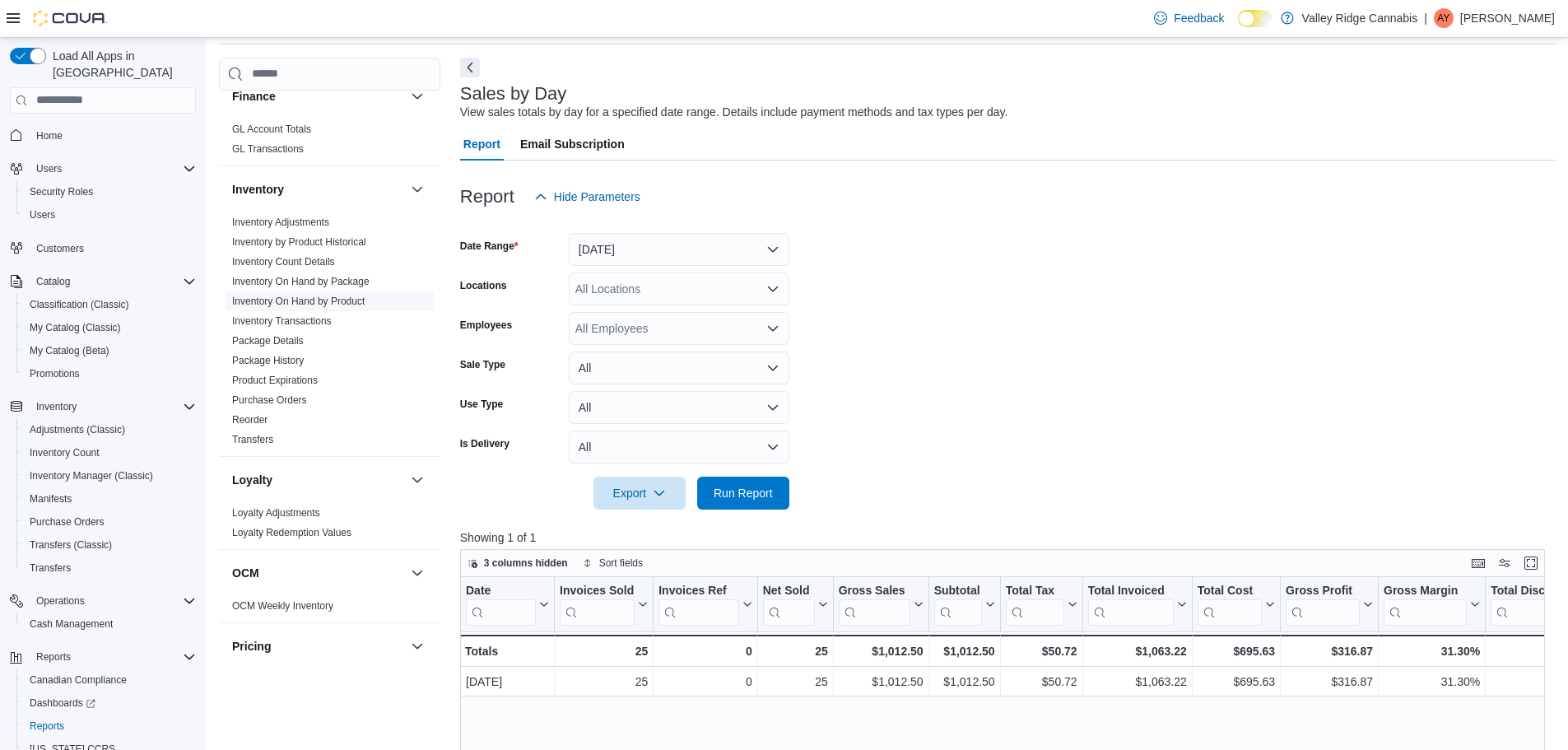
click at [323, 297] on link "Inventory On Hand by Product" at bounding box center [297, 301] width 132 height 11
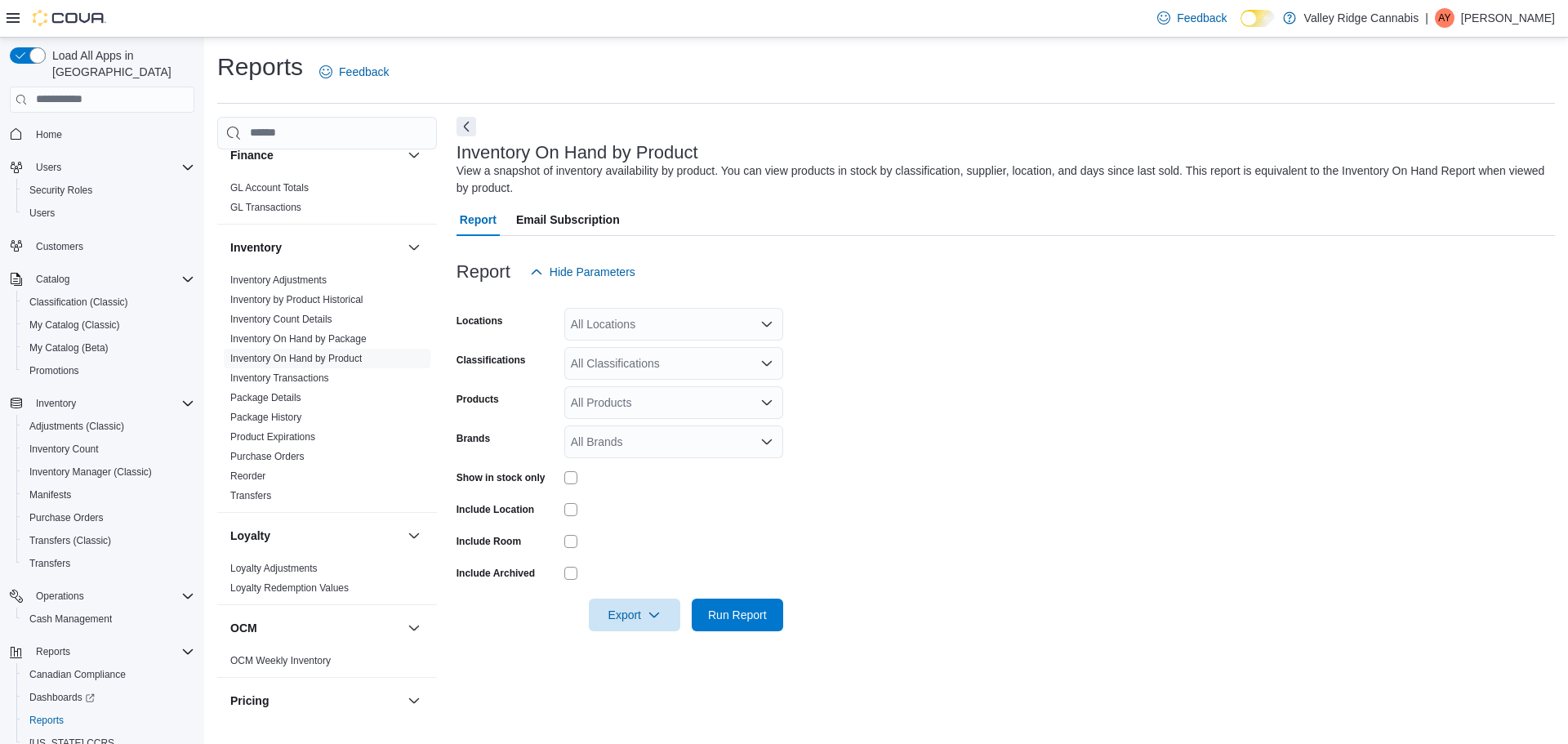
click at [619, 322] on div "All Locations" at bounding box center [674, 324] width 219 height 33
click at [769, 615] on span "Run Report" at bounding box center [737, 614] width 72 height 33
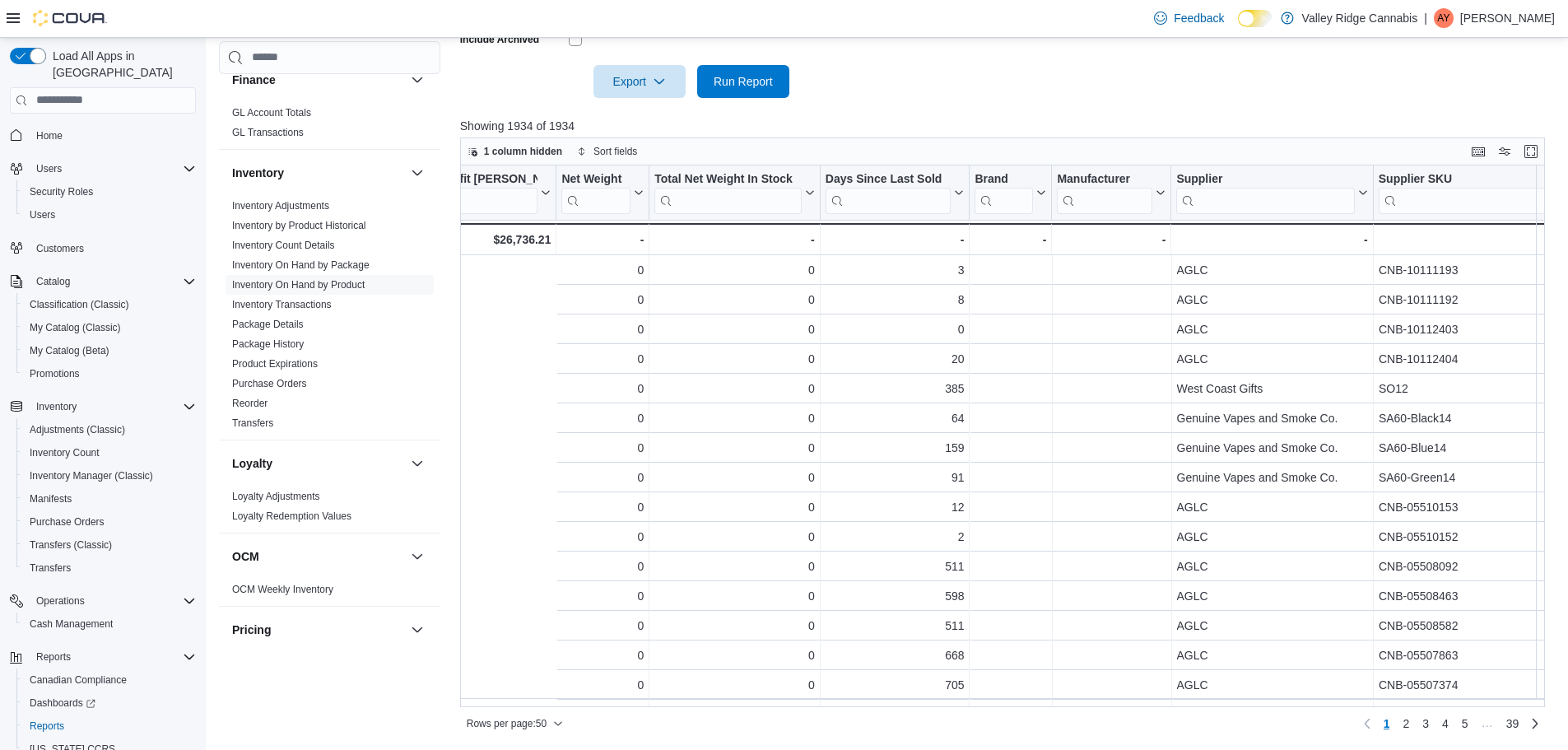
scroll to position [0, 2648]
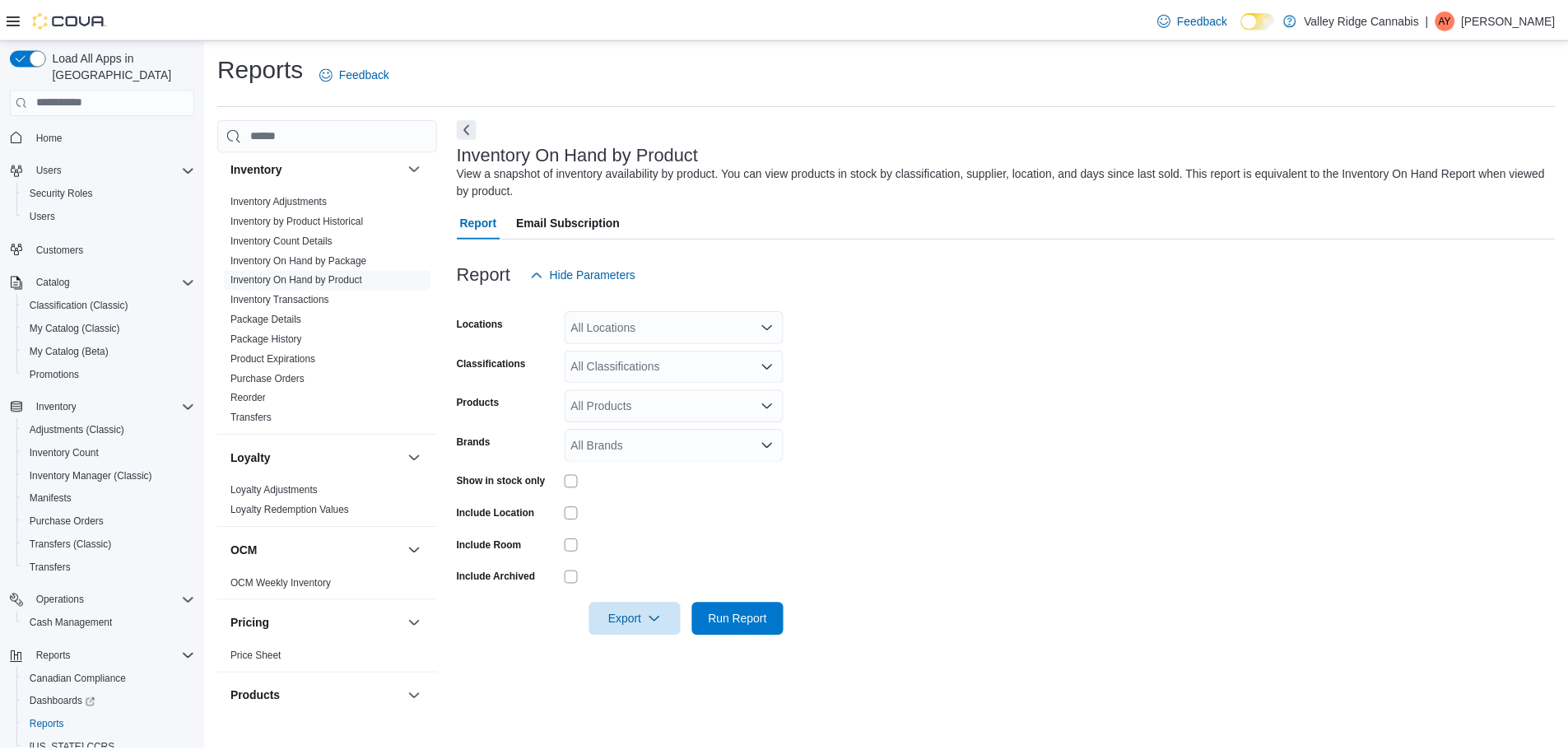
scroll to position [659, 0]
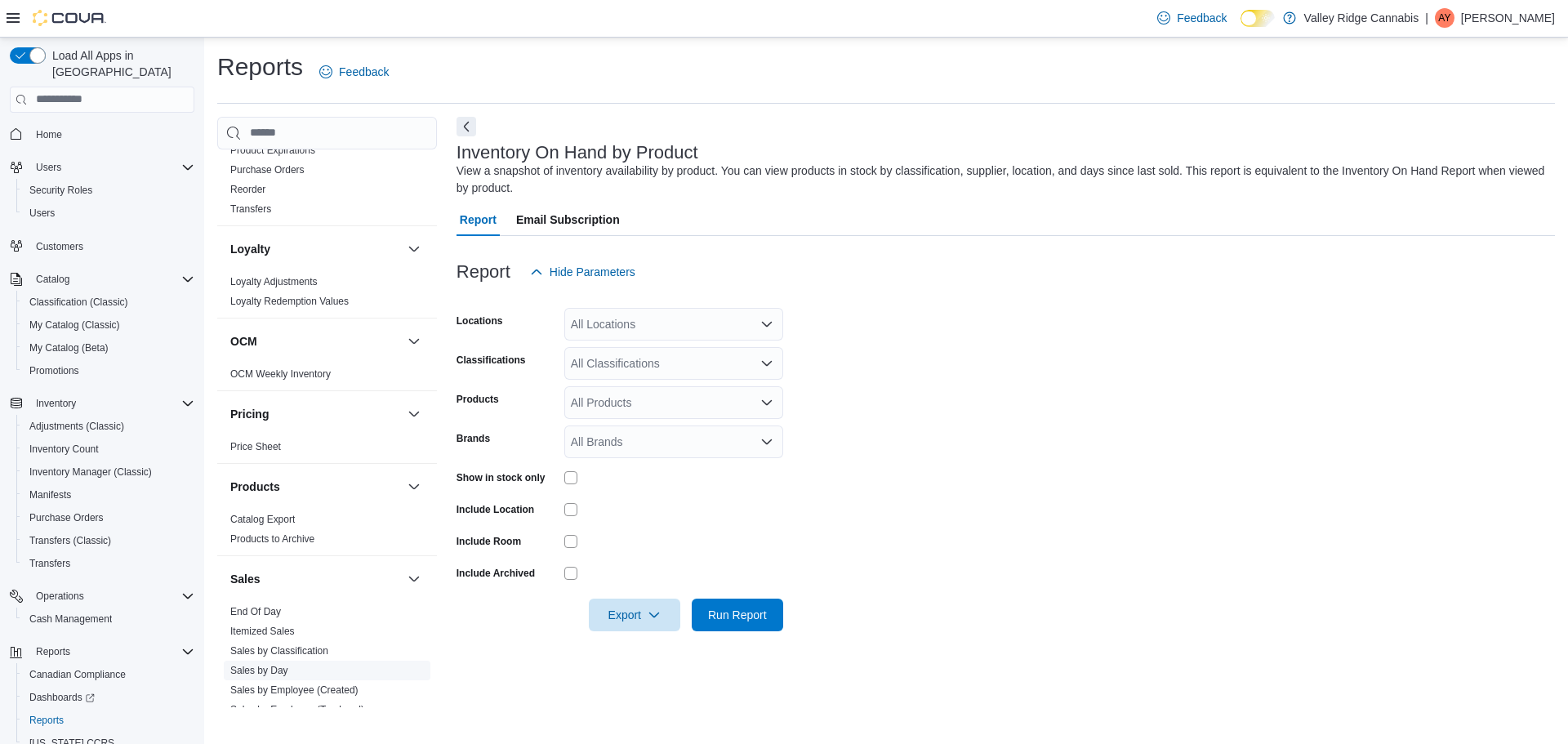
click at [270, 667] on link "Sales by Day" at bounding box center [259, 670] width 58 height 11
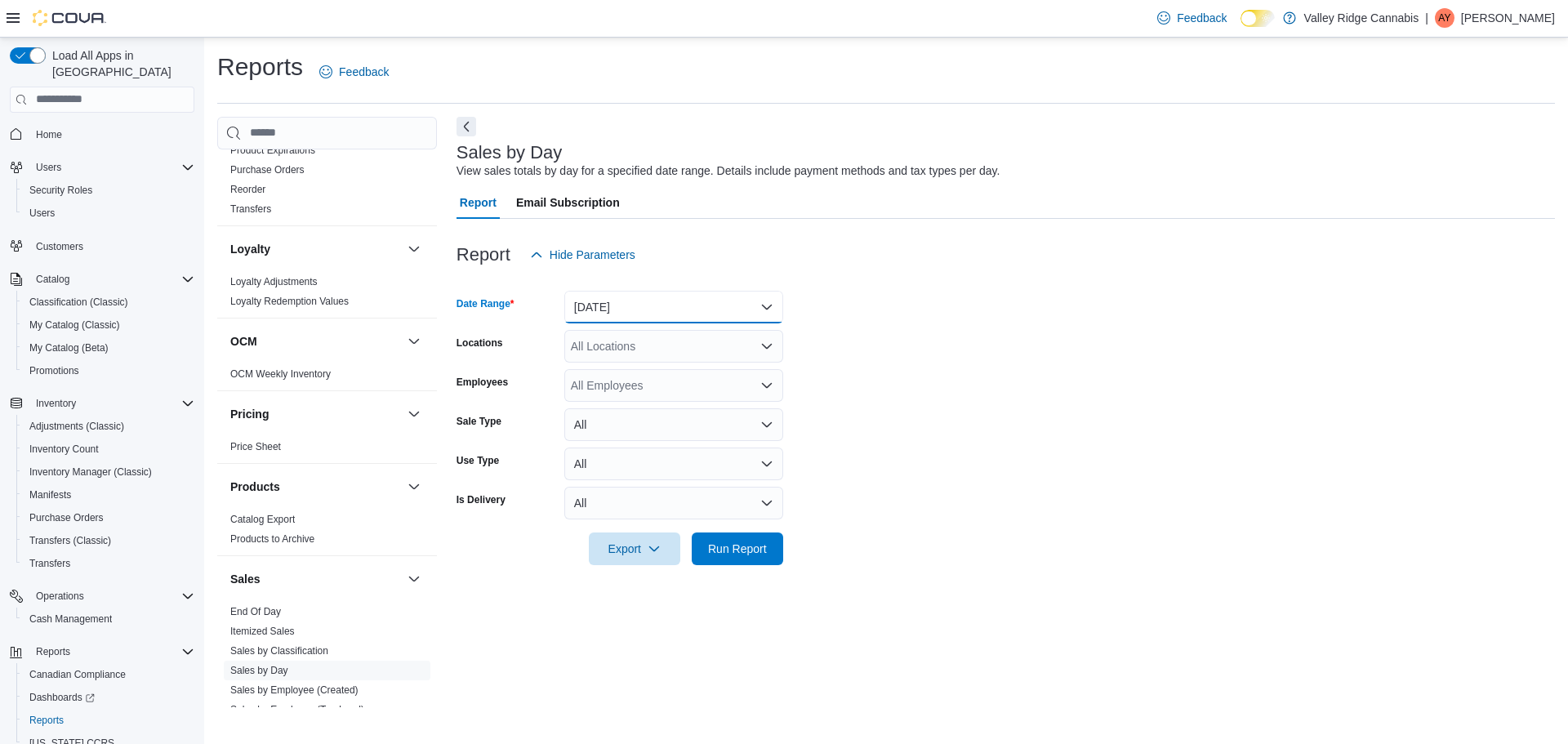
click at [641, 297] on button "Yesterday" at bounding box center [674, 306] width 219 height 33
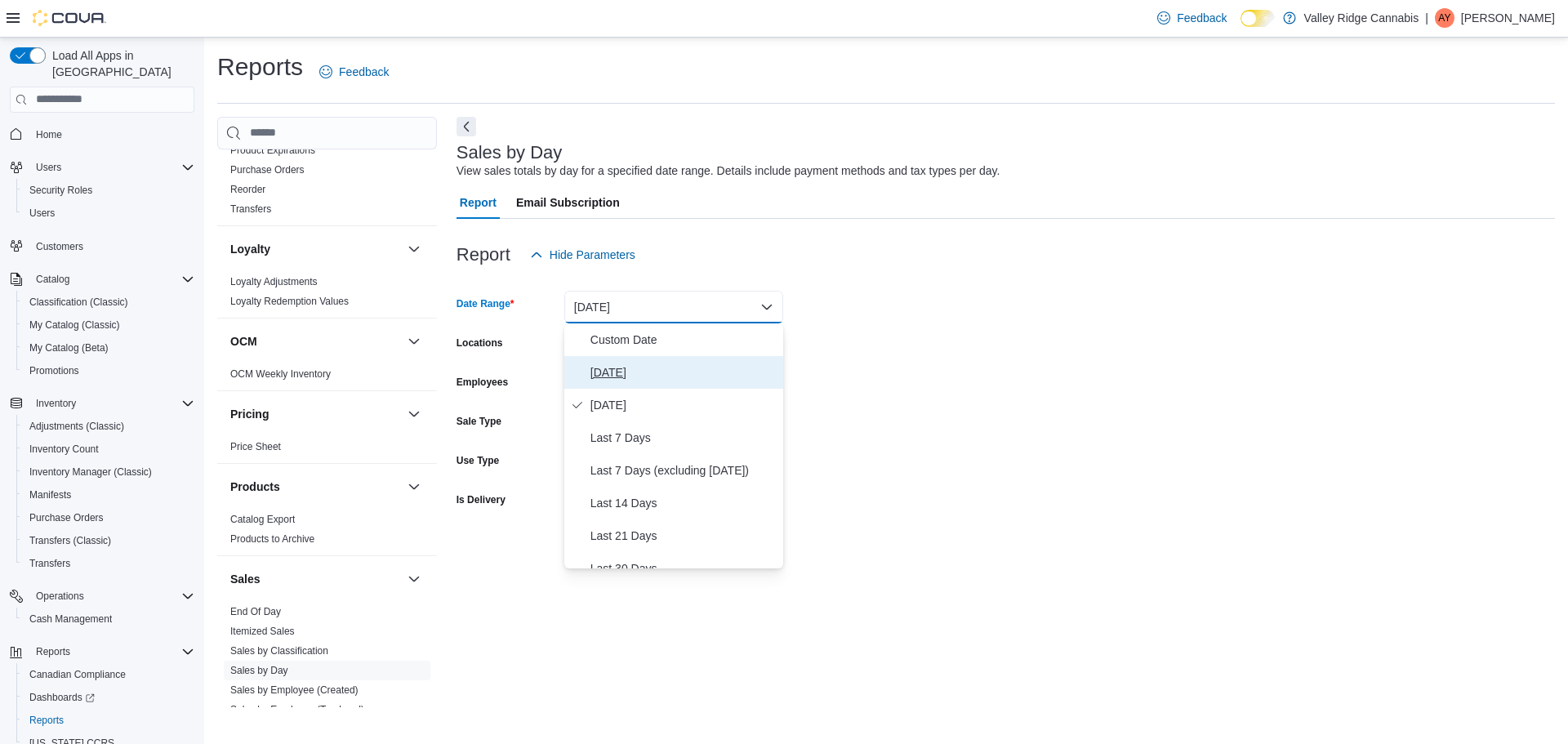
click at [638, 371] on span "Today" at bounding box center [684, 372] width 187 height 20
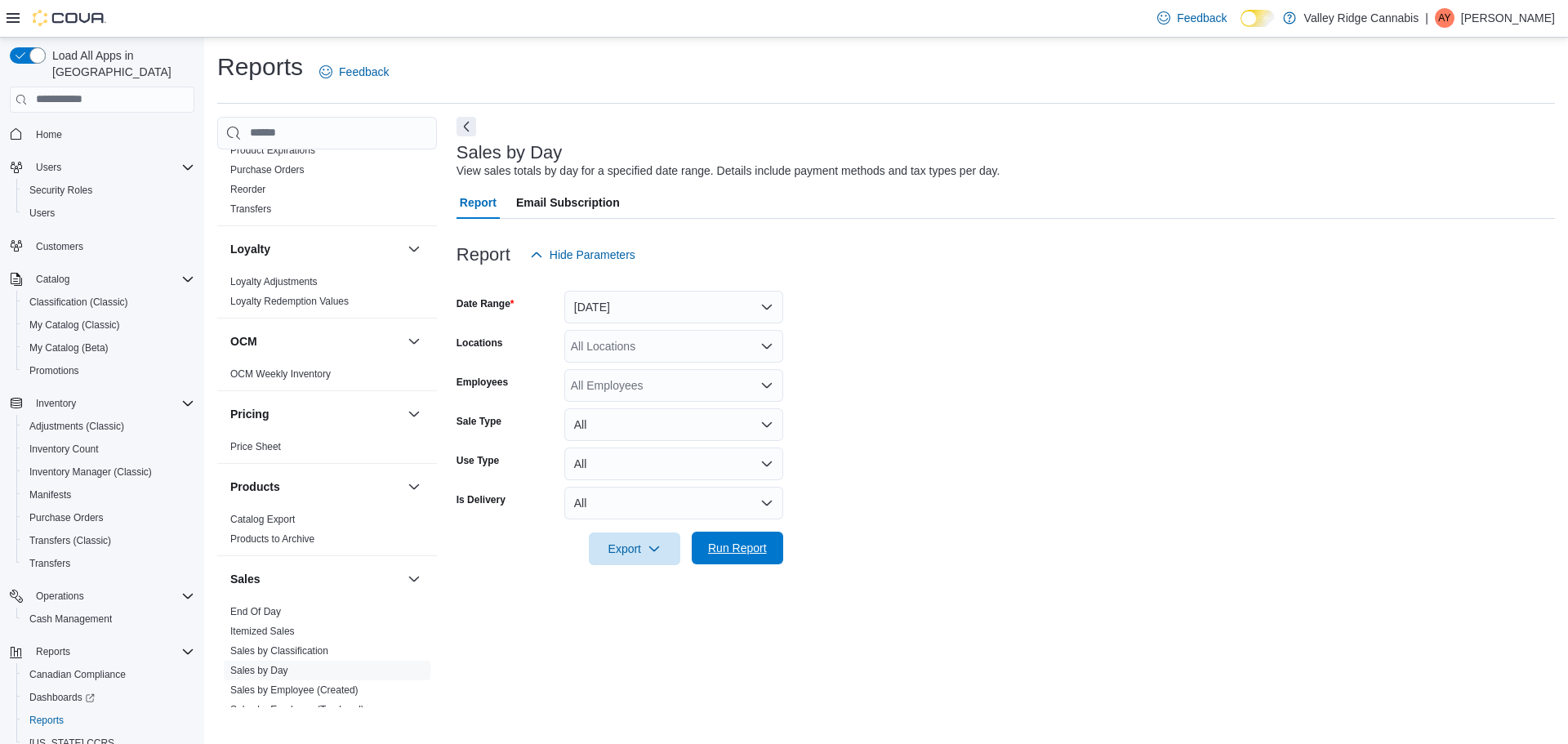
click at [730, 551] on span "Run Report" at bounding box center [737, 548] width 58 height 16
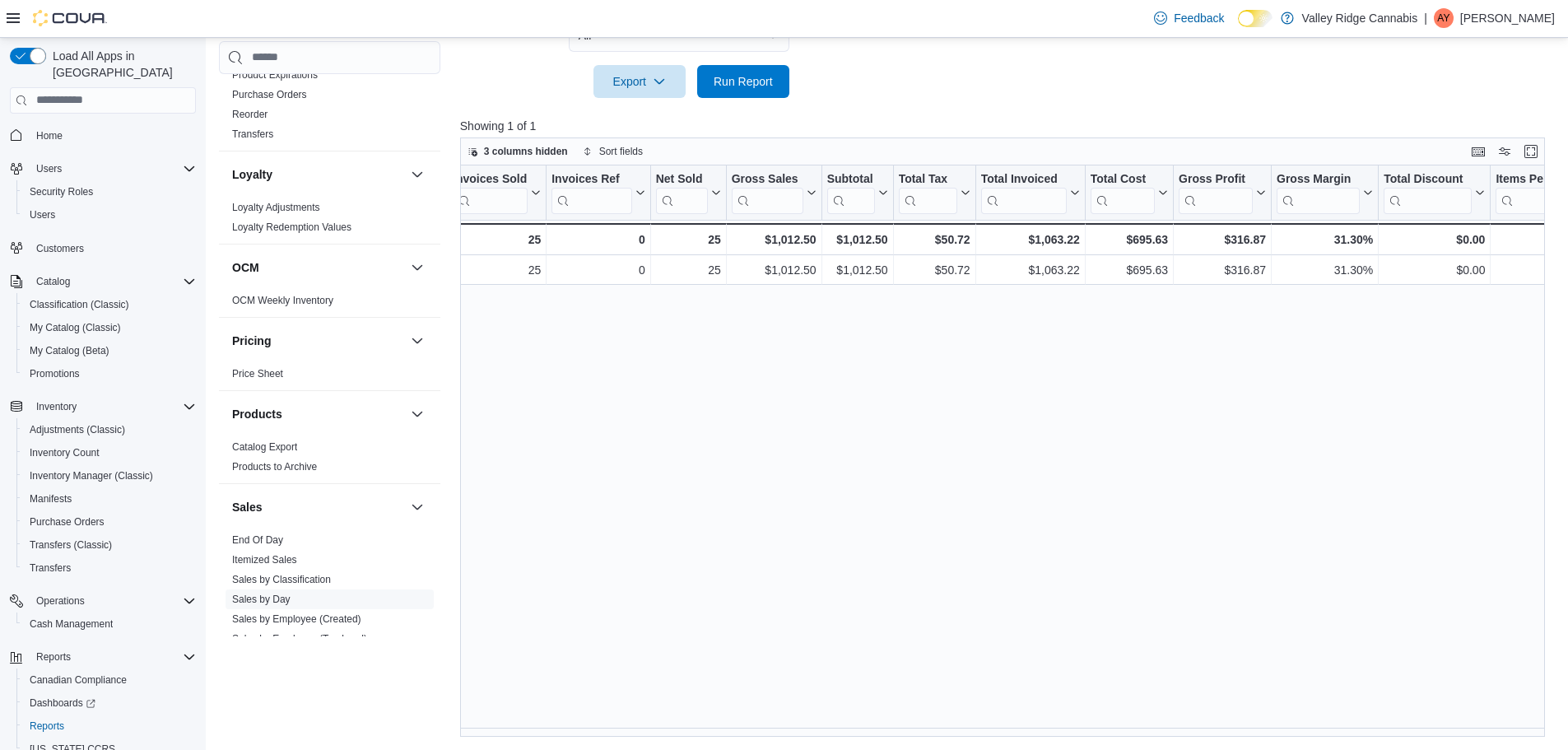
scroll to position [0, 112]
